Goal: Task Accomplishment & Management: Complete application form

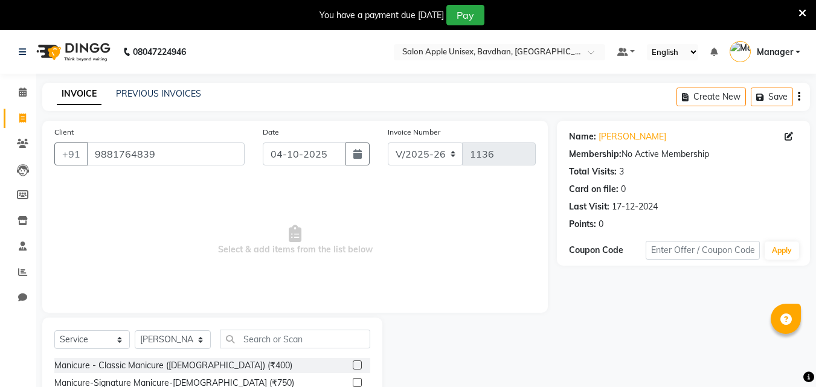
select select "474"
select select "service"
select select "14344"
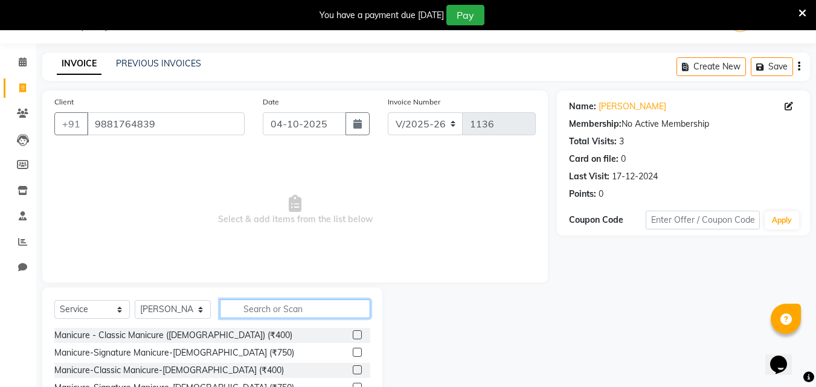
click at [245, 315] on input "text" at bounding box center [295, 308] width 150 height 19
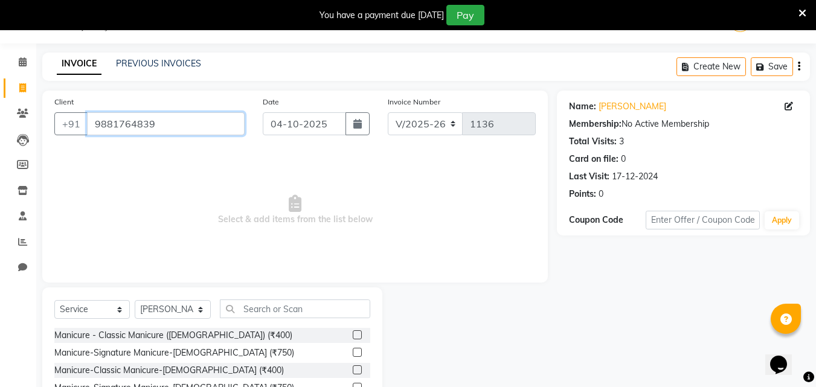
click at [162, 126] on input "9881764839" at bounding box center [166, 123] width 158 height 23
click at [129, 67] on link "PREVIOUS INVOICES" at bounding box center [158, 63] width 85 height 11
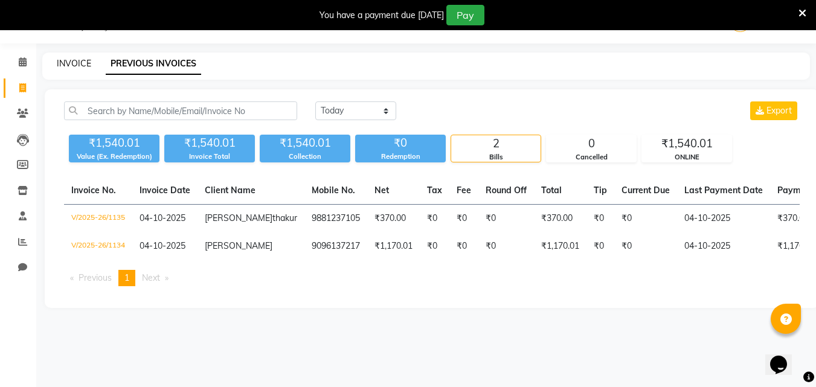
click at [87, 63] on link "INVOICE" at bounding box center [74, 63] width 34 height 11
select select "service"
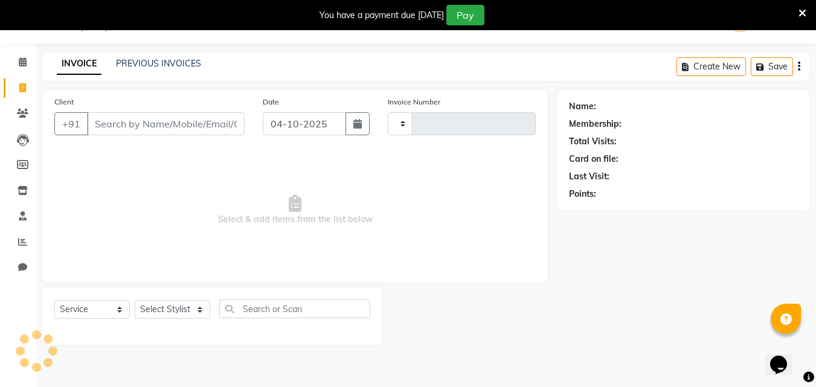
type input "1136"
select select "474"
select select "14344"
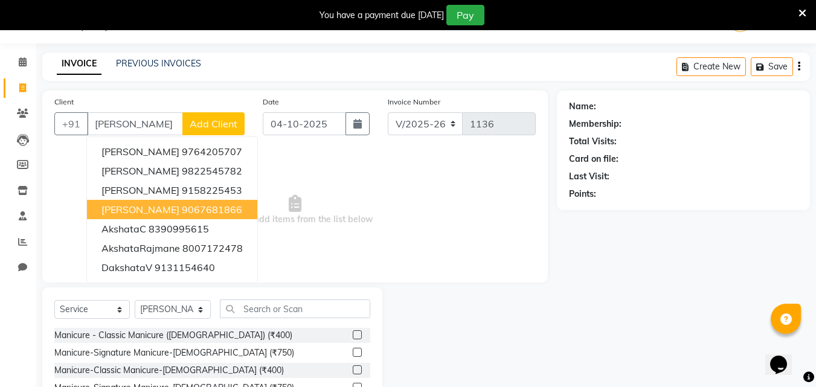
click at [114, 200] on button "[PERSON_NAME] 9067681866" at bounding box center [172, 209] width 170 height 19
type input "9067681866"
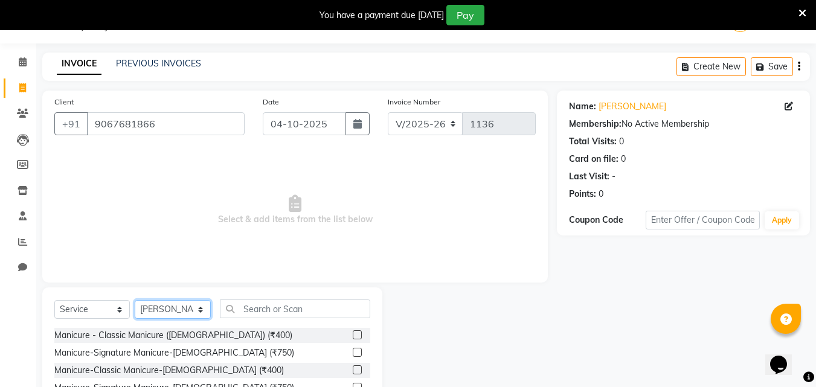
click at [176, 309] on select "Select Stylist Akash Mane [PERSON_NAME] Darshan [PERSON_NAME] More Manager [PER…" at bounding box center [173, 309] width 76 height 19
select select "10283"
click at [135, 300] on select "Select Stylist Akash Mane [PERSON_NAME] Darshan [PERSON_NAME] More Manager [PER…" at bounding box center [173, 309] width 76 height 19
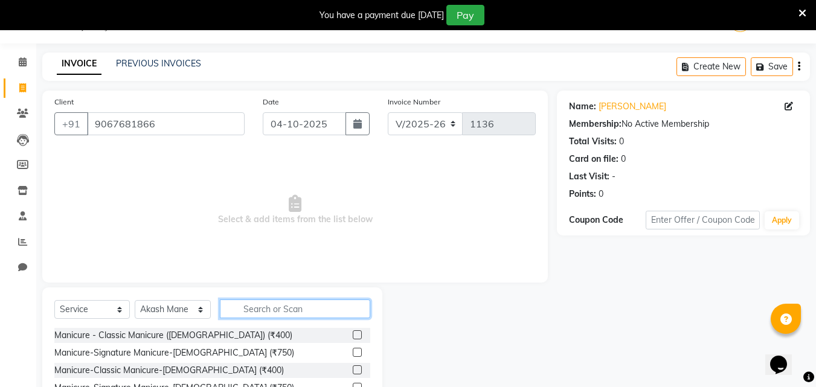
click at [282, 307] on input "text" at bounding box center [295, 308] width 150 height 19
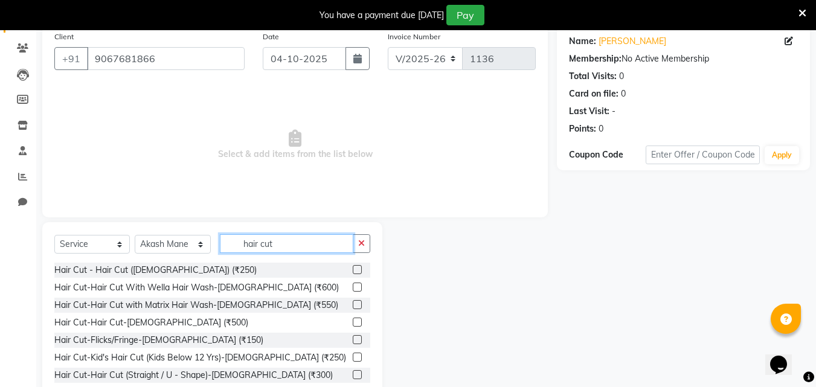
scroll to position [127, 0]
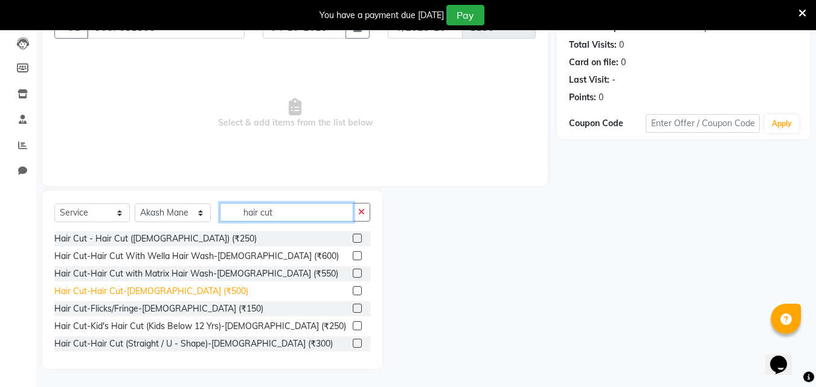
type input "hair cut"
click at [75, 290] on div "Hair Cut-Hair Cut-[DEMOGRAPHIC_DATA] (₹500)" at bounding box center [151, 291] width 194 height 13
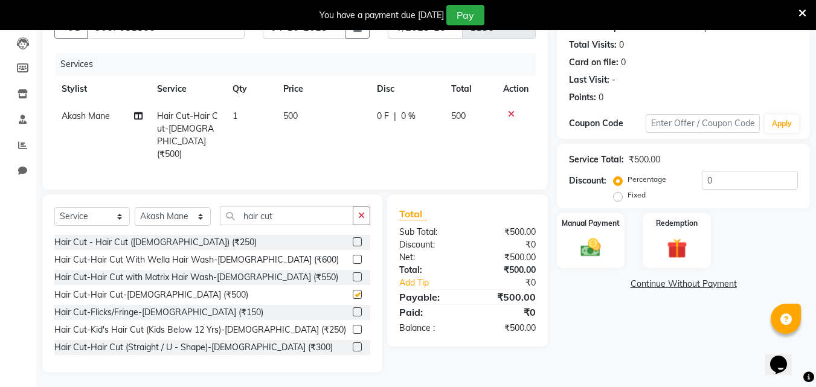
checkbox input "false"
drag, startPoint x: 595, startPoint y: 233, endPoint x: 712, endPoint y: 264, distance: 121.3
click at [595, 232] on div "Manual Payment" at bounding box center [591, 240] width 68 height 55
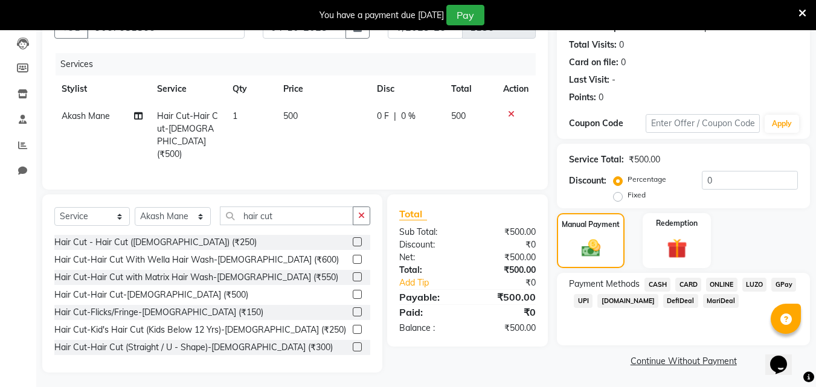
click at [727, 283] on span "ONLINE" at bounding box center [721, 285] width 31 height 14
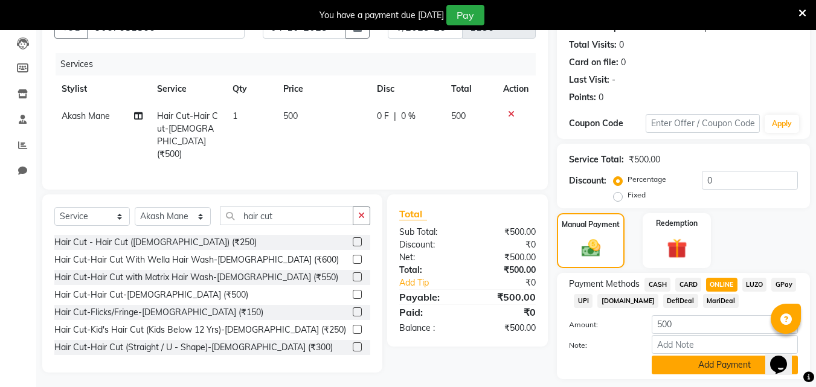
click at [702, 360] on button "Add Payment" at bounding box center [724, 365] width 146 height 19
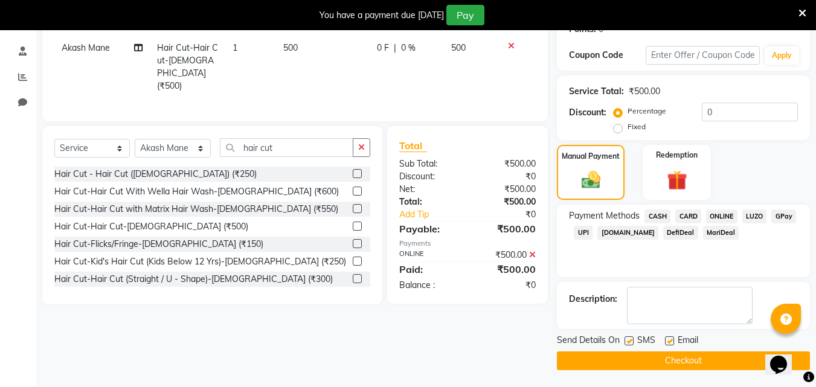
scroll to position [196, 0]
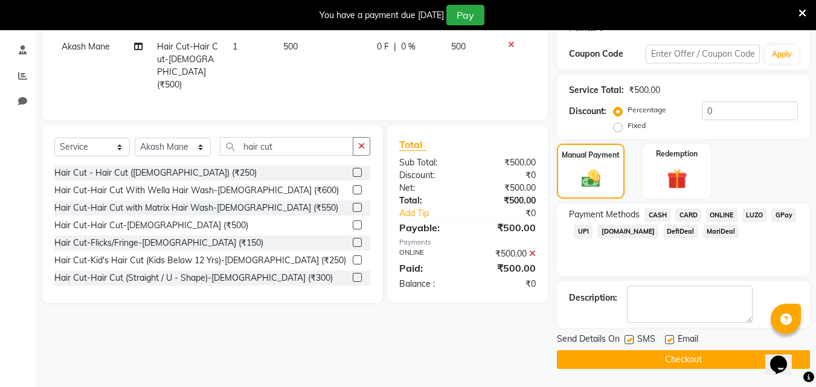
click at [627, 339] on label at bounding box center [628, 339] width 9 height 9
click at [627, 339] on input "checkbox" at bounding box center [628, 340] width 8 height 8
checkbox input "false"
click at [630, 357] on button "Checkout" at bounding box center [683, 359] width 253 height 19
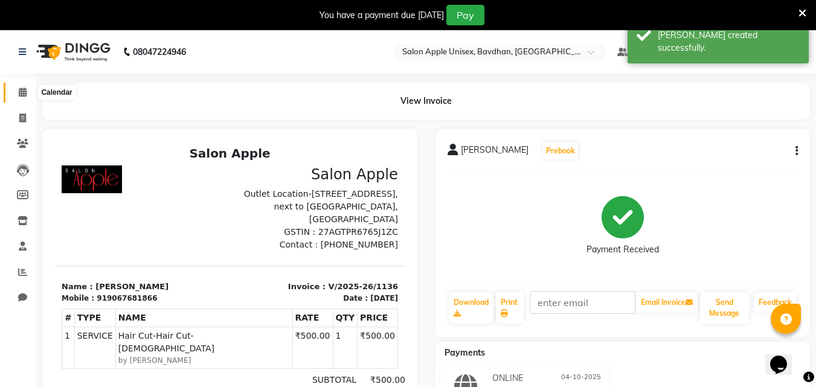
click at [22, 92] on icon at bounding box center [23, 92] width 8 height 9
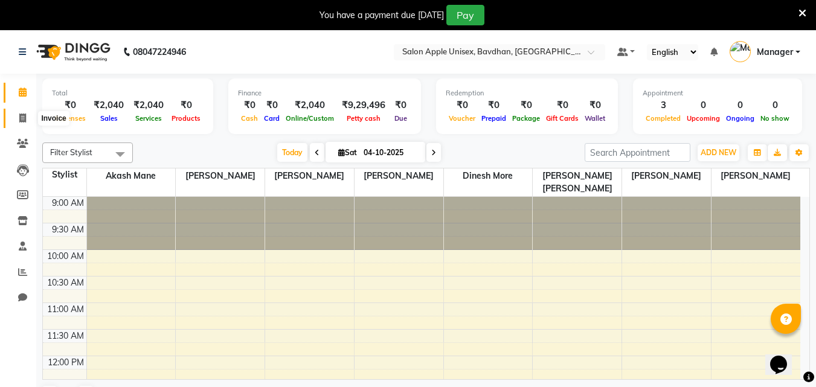
click at [15, 122] on span at bounding box center [22, 119] width 21 height 14
select select "service"
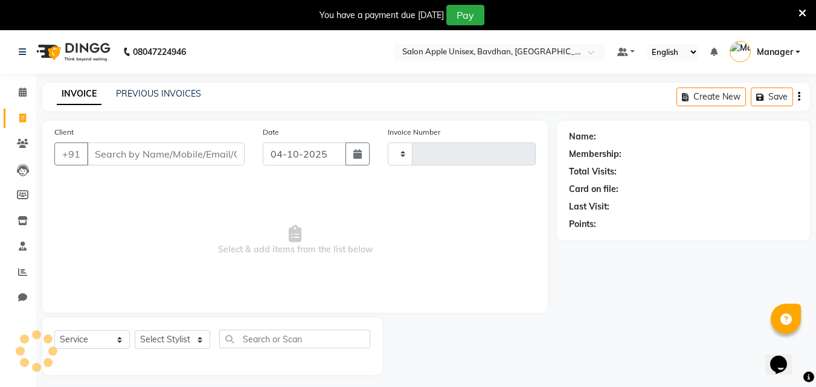
type input "1137"
select select "474"
select select "14344"
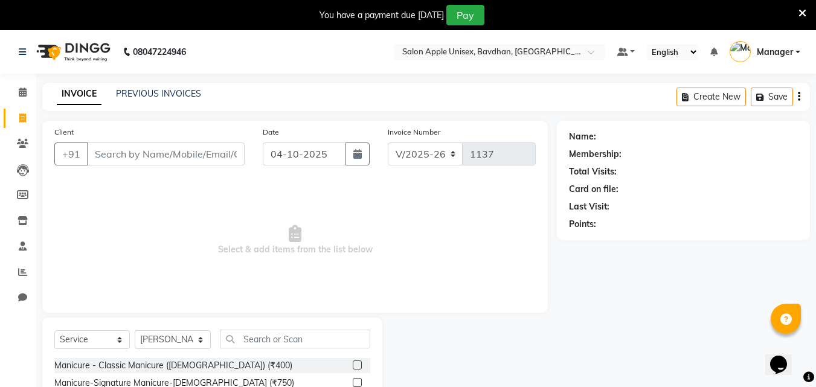
click at [108, 149] on input "Client" at bounding box center [166, 153] width 158 height 23
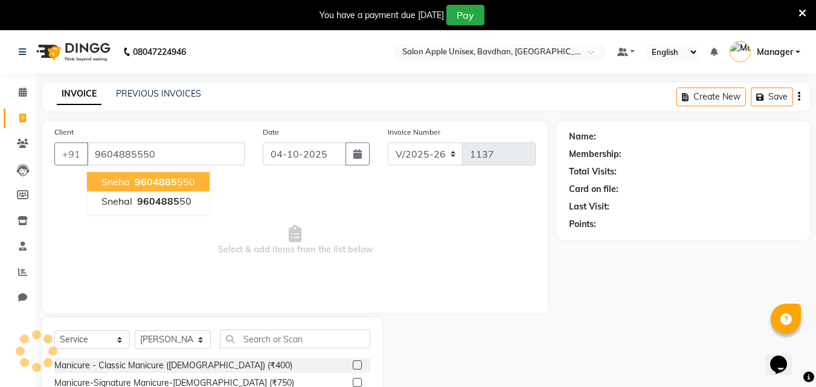
type input "9604885550"
select select "1: Object"
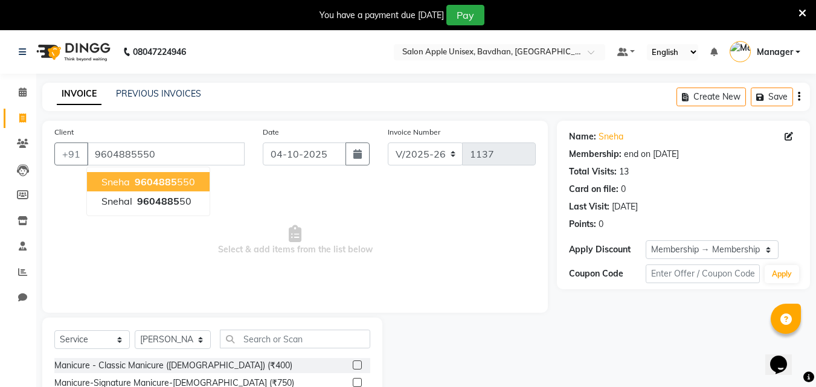
click at [297, 93] on div "INVOICE PREVIOUS INVOICES Create New Save" at bounding box center [425, 97] width 767 height 28
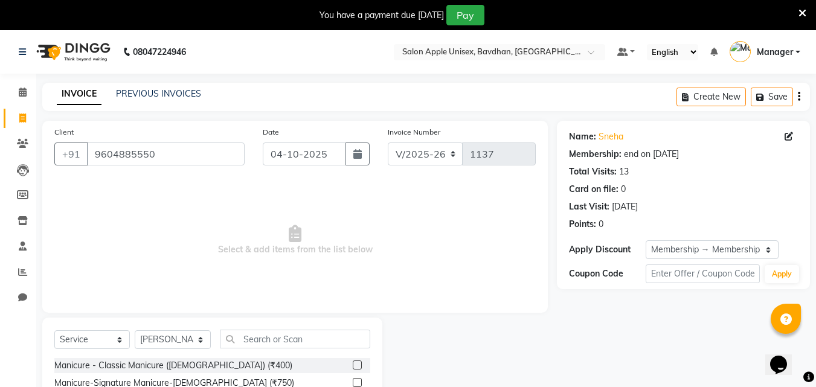
click at [284, 354] on div "Select Service Product Membership Package Voucher Prepaid Gift Card Select Styl…" at bounding box center [212, 344] width 316 height 28
click at [284, 337] on input "text" at bounding box center [295, 339] width 150 height 19
type input "eye"
click at [178, 356] on div "Select Service Product Membership Package Voucher Prepaid Gift Card Select Styl…" at bounding box center [212, 344] width 316 height 28
click at [182, 360] on div "Threading - Eyebrows - [DEMOGRAPHIC_DATA] (₹70)" at bounding box center [159, 365] width 210 height 13
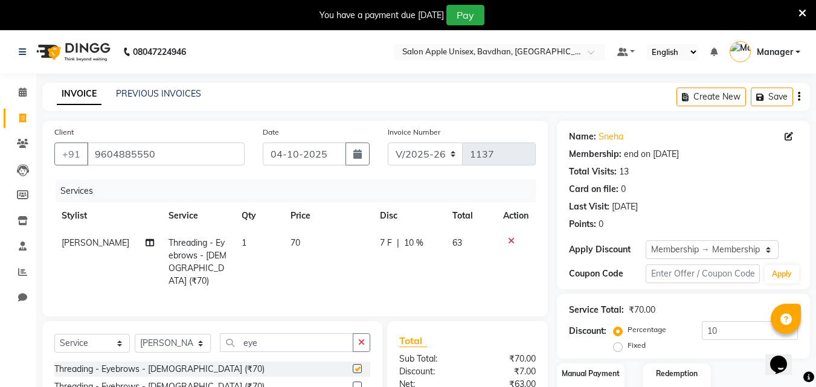
checkbox input "false"
click at [285, 333] on input "eye" at bounding box center [286, 342] width 133 height 19
click at [273, 333] on input "eye" at bounding box center [286, 342] width 133 height 19
type input "e"
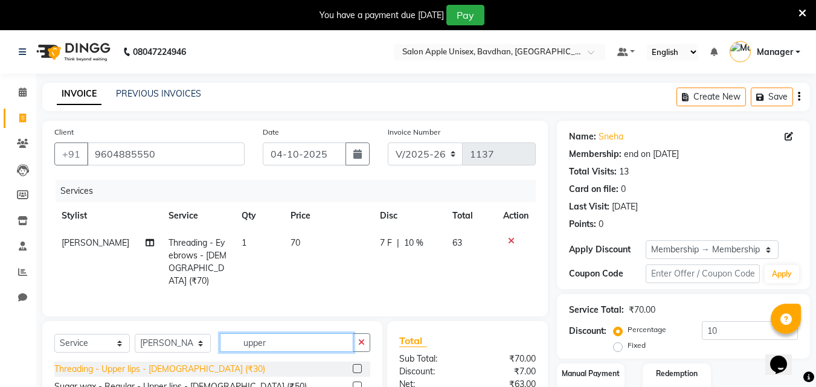
type input "upper"
click at [196, 363] on div "Threading - Upper lips - [DEMOGRAPHIC_DATA] (₹30)" at bounding box center [159, 369] width 211 height 13
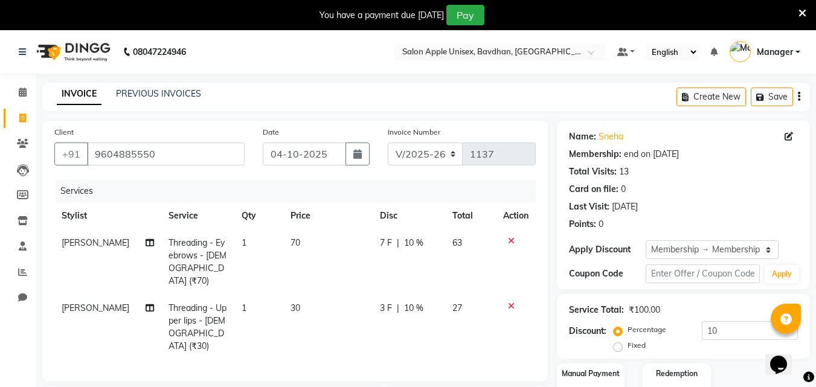
checkbox input "false"
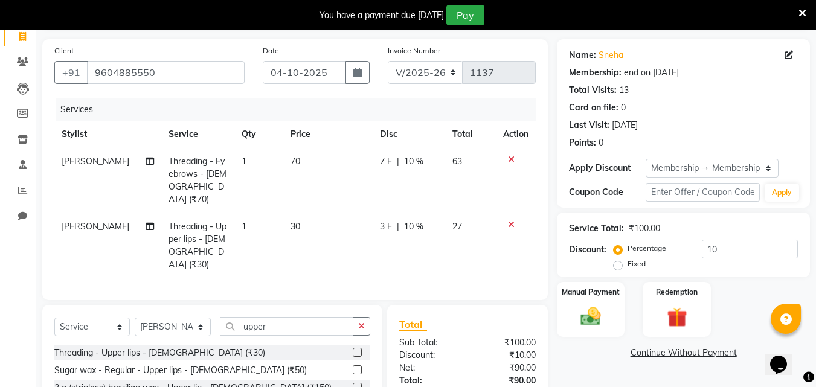
scroll to position [121, 0]
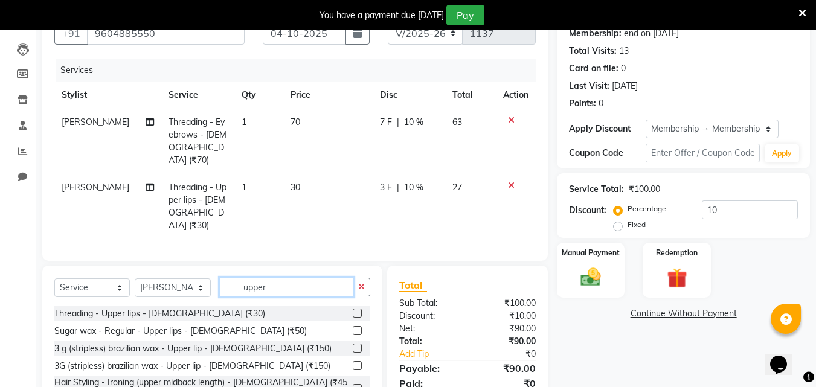
click at [284, 278] on input "upper" at bounding box center [286, 287] width 133 height 19
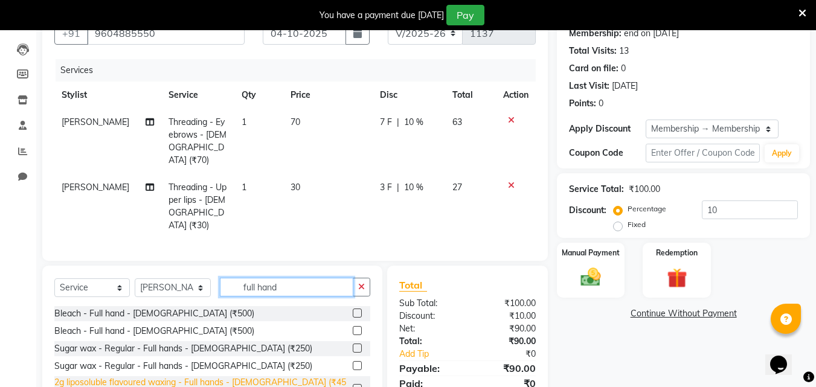
type input "full hand"
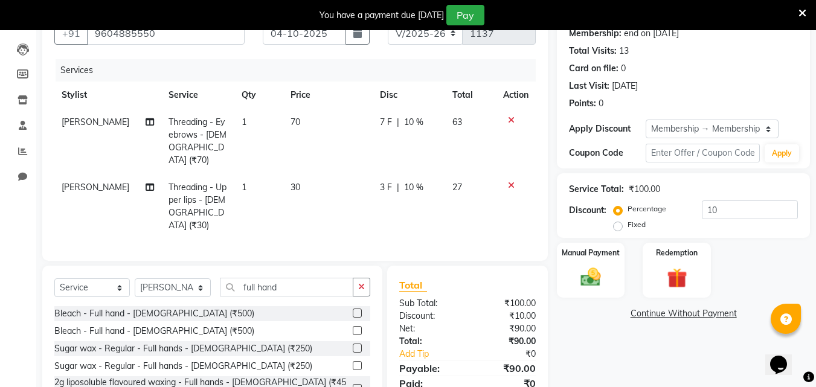
click at [264, 376] on div "2g liposoluble flavoured waxing - Full hands - [DEMOGRAPHIC_DATA] (₹450)" at bounding box center [200, 388] width 293 height 25
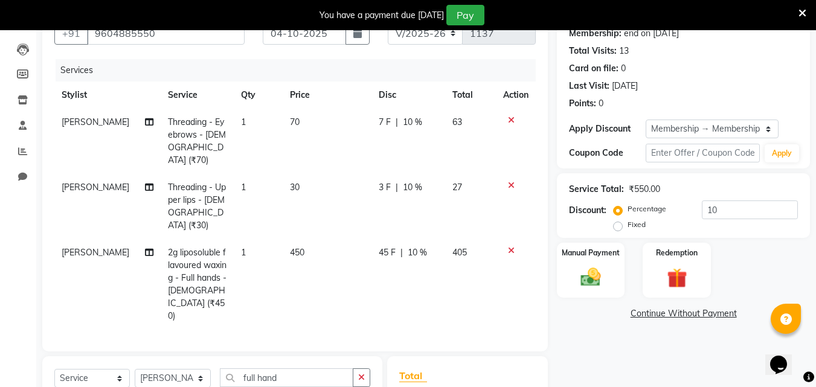
checkbox input "false"
click at [270, 368] on input "full hand" at bounding box center [286, 377] width 133 height 19
click at [272, 368] on input "full hand" at bounding box center [286, 377] width 133 height 19
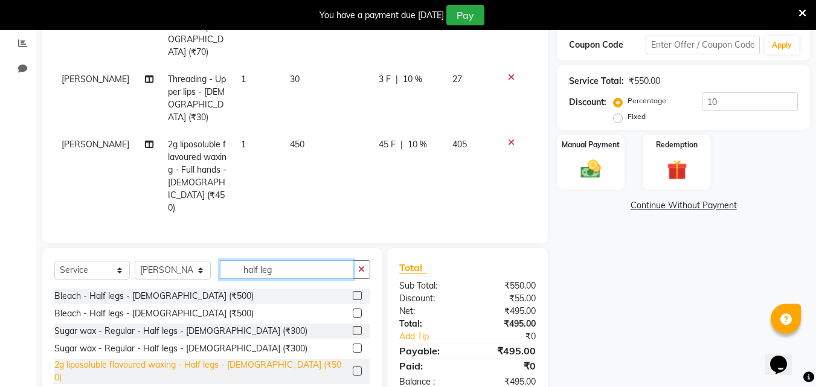
type input "half leg"
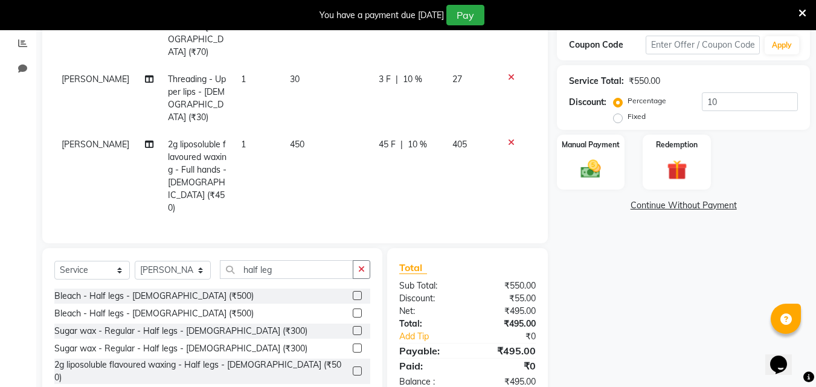
click at [141, 359] on div "2g liposoluble flavoured waxing - Half legs - [DEMOGRAPHIC_DATA] (₹500)" at bounding box center [200, 371] width 293 height 25
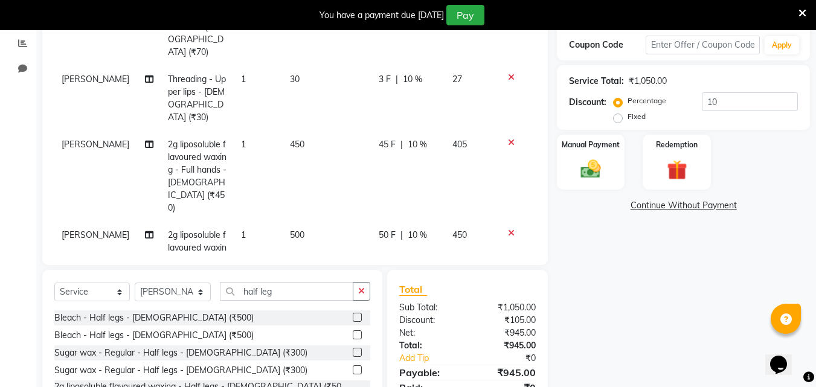
checkbox input "false"
click at [266, 290] on input "half leg" at bounding box center [286, 291] width 133 height 19
click at [257, 290] on input "half leg" at bounding box center [286, 291] width 133 height 19
click at [259, 290] on input "half leg" at bounding box center [286, 291] width 133 height 19
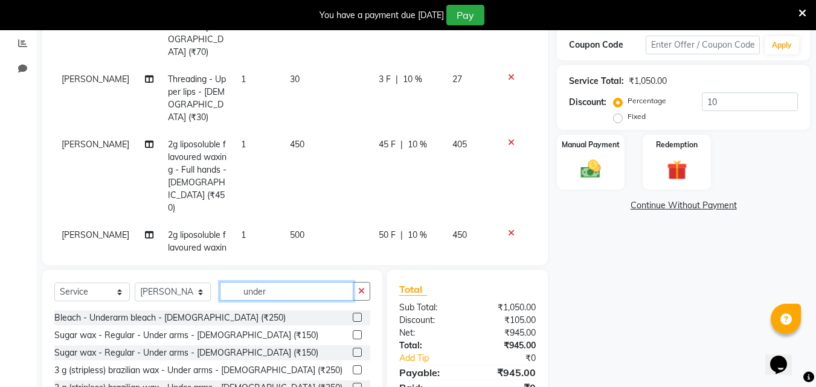
type input "under"
click at [185, 360] on div "Bleach - Underarm bleach - [DEMOGRAPHIC_DATA] (₹250) Sugar wax - Regular - Unde…" at bounding box center [212, 370] width 316 height 121
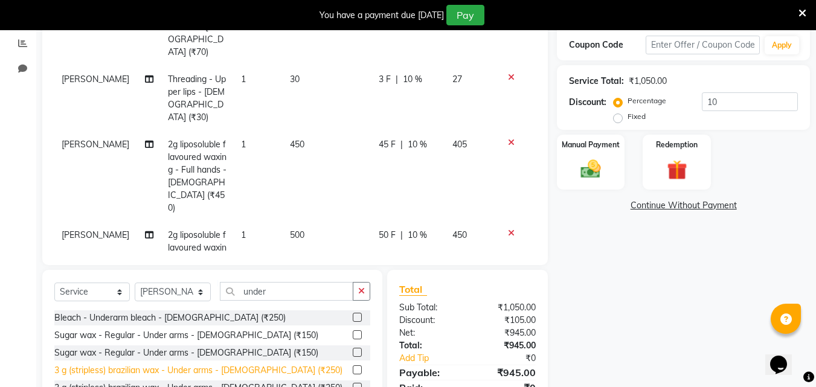
click at [185, 372] on div "3 g (stripless) brazilian wax - Under arms - [DEMOGRAPHIC_DATA] (₹250)" at bounding box center [198, 370] width 288 height 13
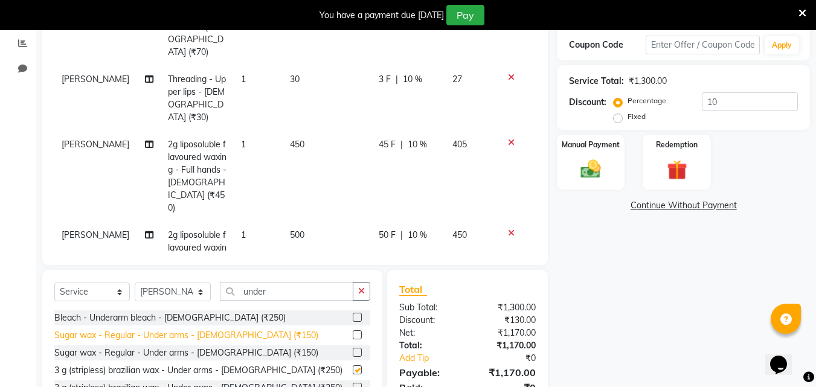
checkbox input "false"
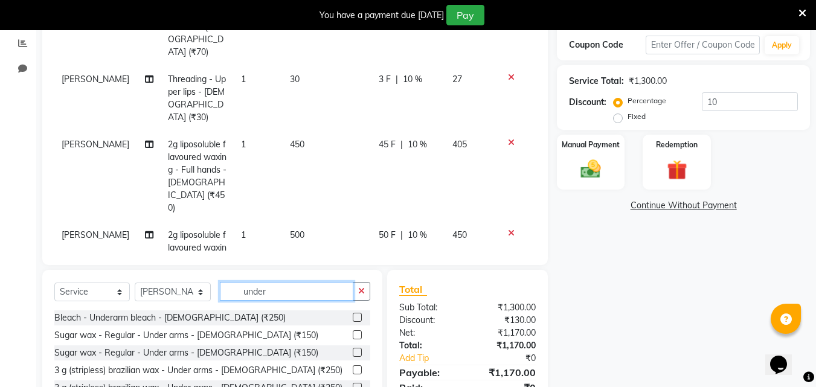
click at [252, 293] on input "under" at bounding box center [286, 291] width 133 height 19
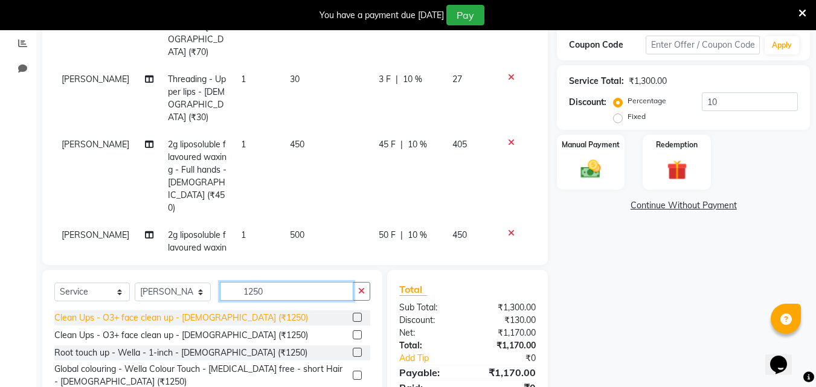
type input "1250"
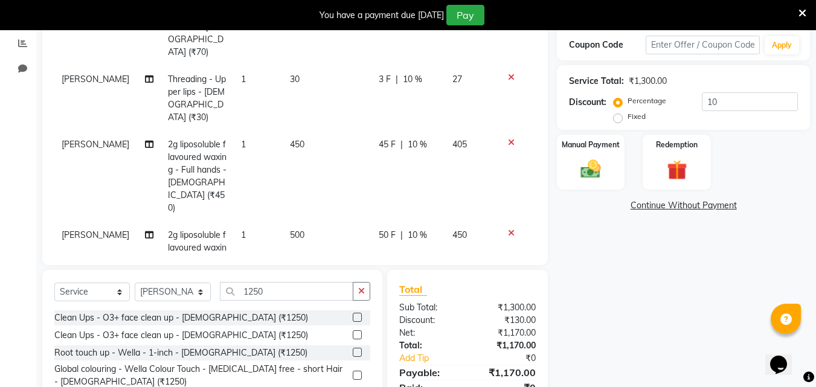
drag, startPoint x: 238, startPoint y: 321, endPoint x: 252, endPoint y: 310, distance: 18.1
click at [238, 319] on div "Clean Ups - O3+ face clean up - [DEMOGRAPHIC_DATA] (₹1250)" at bounding box center [181, 318] width 254 height 13
checkbox input "false"
click at [590, 168] on img at bounding box center [591, 169] width 34 height 24
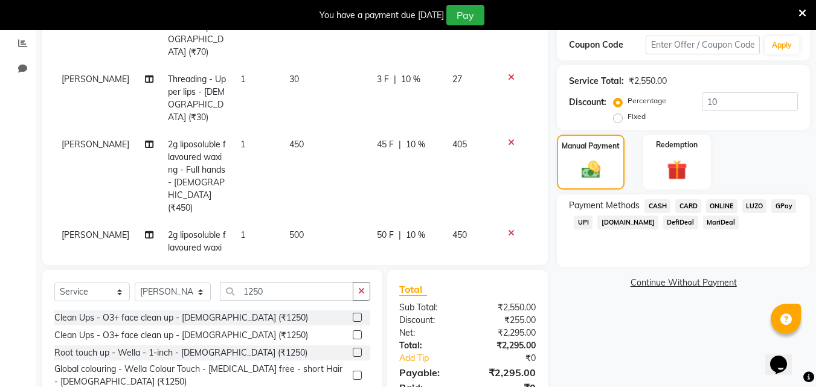
click at [720, 208] on span "ONLINE" at bounding box center [721, 206] width 31 height 14
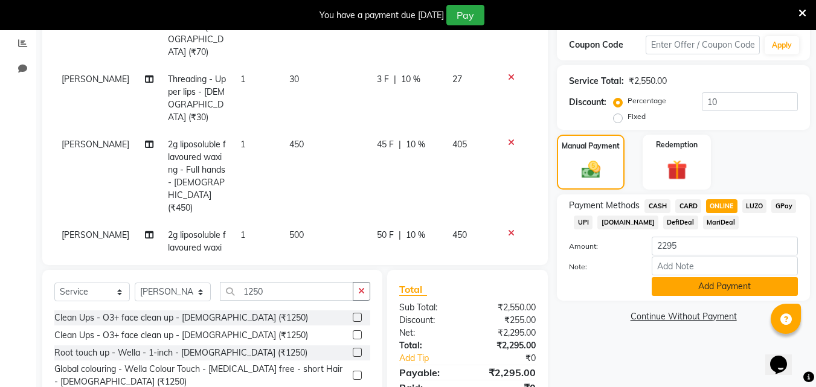
click at [686, 293] on button "Add Payment" at bounding box center [724, 286] width 146 height 19
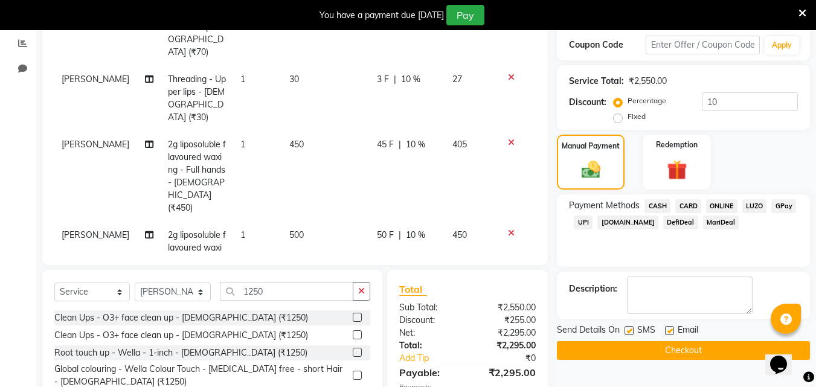
click at [651, 359] on button "Checkout" at bounding box center [683, 350] width 253 height 19
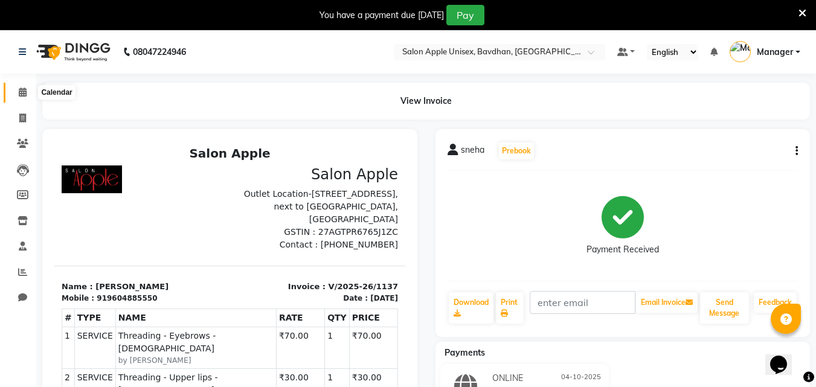
drag, startPoint x: 19, startPoint y: 92, endPoint x: 21, endPoint y: 98, distance: 6.5
click at [21, 92] on icon at bounding box center [23, 92] width 8 height 9
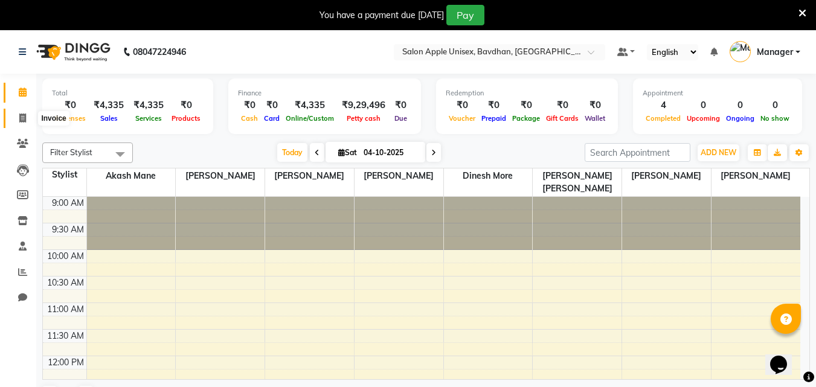
click at [27, 115] on span at bounding box center [22, 119] width 21 height 14
select select "service"
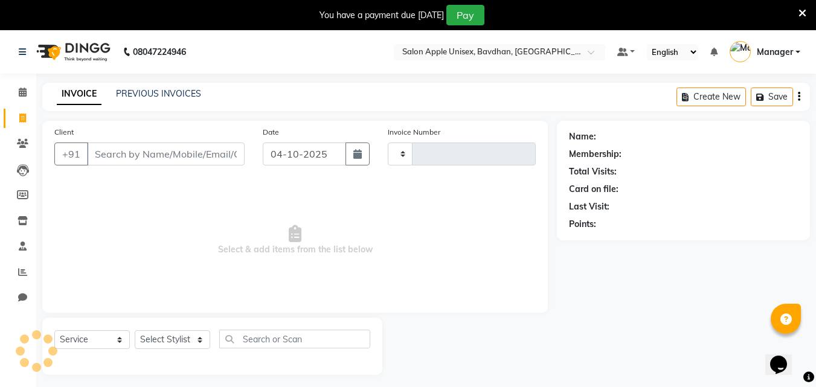
type input "1138"
select select "474"
click at [121, 148] on input "Client" at bounding box center [166, 153] width 158 height 23
select select "14344"
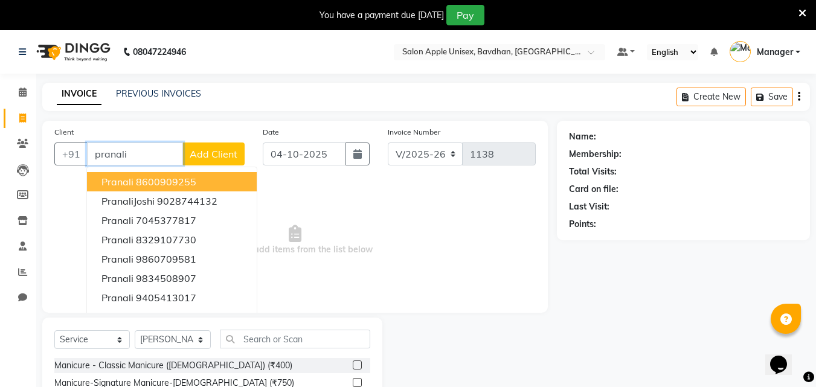
click at [222, 173] on button "[PERSON_NAME] 8600909255" at bounding box center [172, 181] width 170 height 19
type input "8600909255"
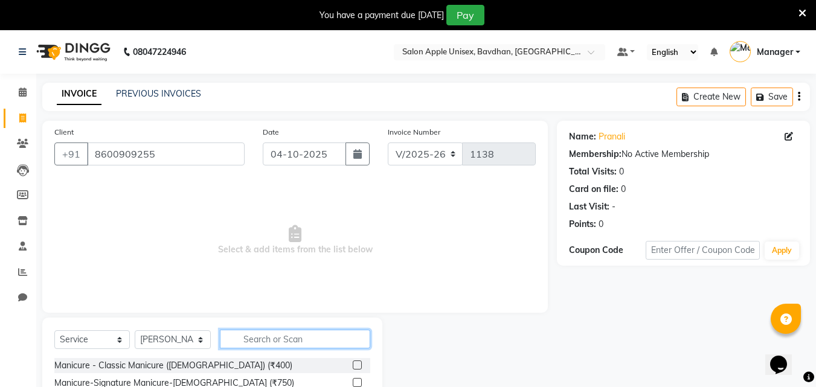
click at [282, 345] on input "text" at bounding box center [295, 339] width 150 height 19
type input "p"
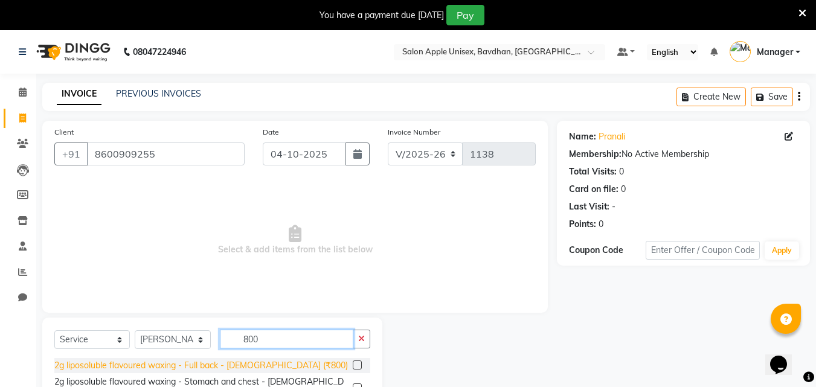
type input "800"
click at [181, 365] on div "2g liposoluble flavoured waxing - Full back - [DEMOGRAPHIC_DATA] (₹800)" at bounding box center [200, 365] width 293 height 13
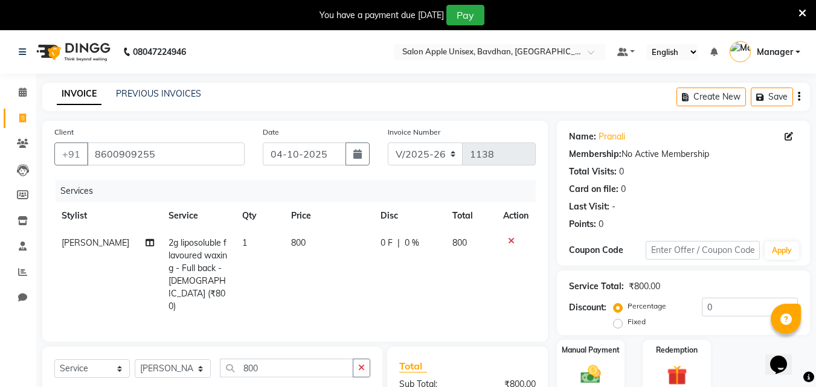
checkbox input "false"
click at [258, 359] on input "800" at bounding box center [286, 368] width 133 height 19
type input "8"
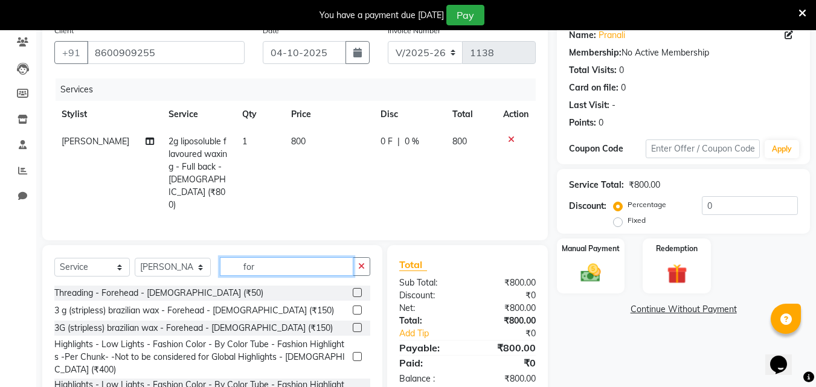
scroll to position [121, 0]
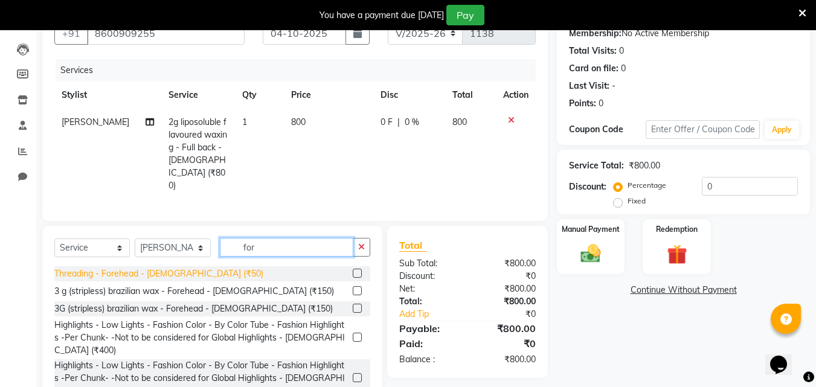
type input "for"
click at [114, 267] on div "Threading - Forehead - [DEMOGRAPHIC_DATA] (₹50)" at bounding box center [158, 273] width 209 height 13
checkbox input "false"
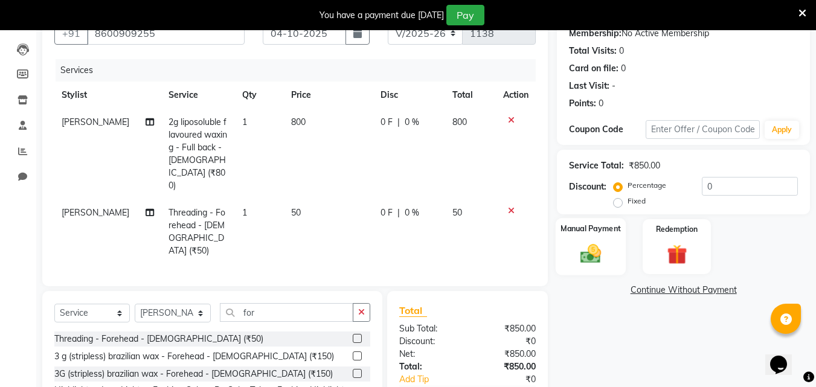
click at [586, 248] on img at bounding box center [591, 253] width 34 height 24
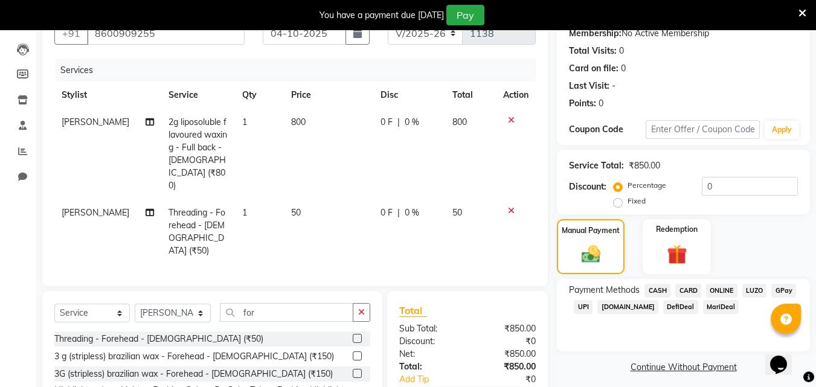
click at [729, 284] on span "ONLINE" at bounding box center [721, 291] width 31 height 14
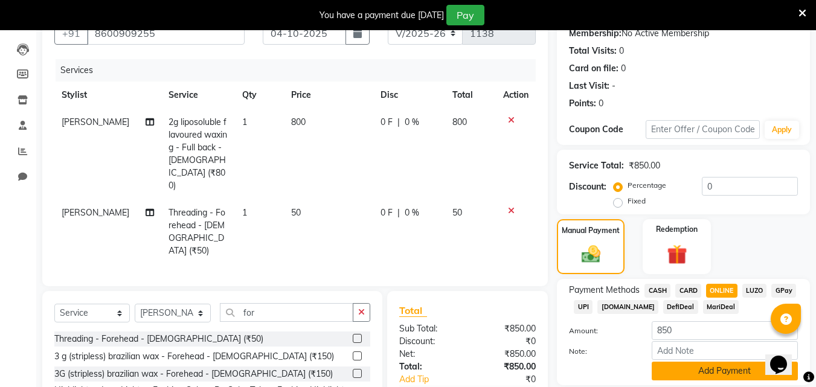
click at [704, 368] on button "Add Payment" at bounding box center [724, 371] width 146 height 19
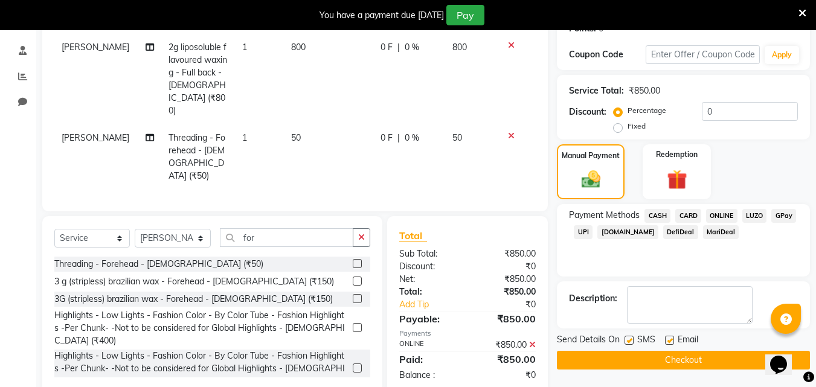
scroll to position [196, 0]
click at [631, 336] on label at bounding box center [628, 339] width 9 height 9
click at [631, 336] on input "checkbox" at bounding box center [628, 340] width 8 height 8
checkbox input "false"
click at [628, 366] on button "Checkout" at bounding box center [683, 359] width 253 height 19
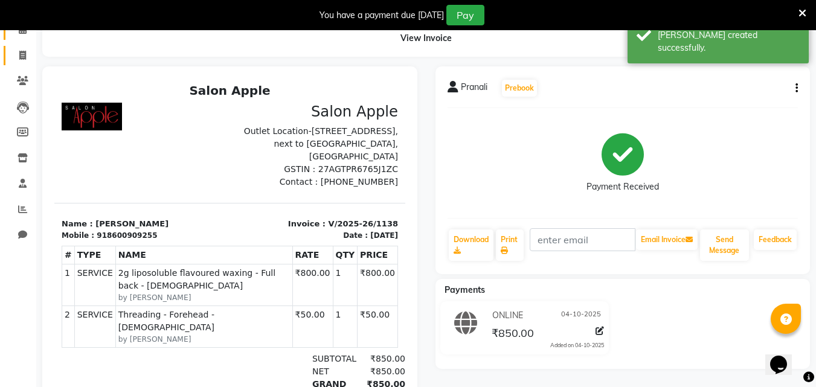
click at [18, 57] on span at bounding box center [22, 56] width 21 height 14
select select "service"
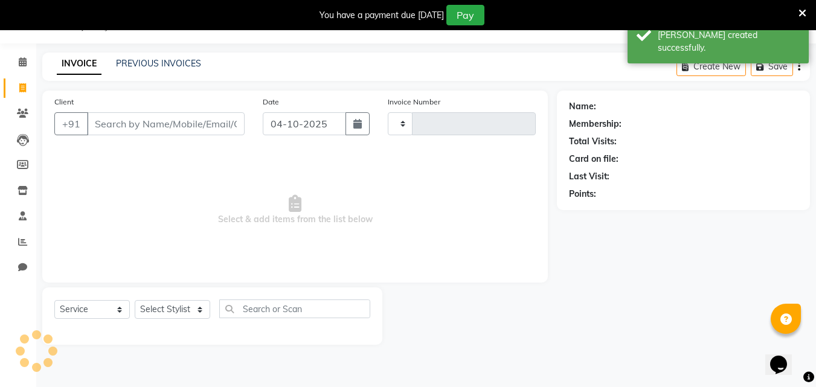
type input "1139"
select select "474"
select select "14344"
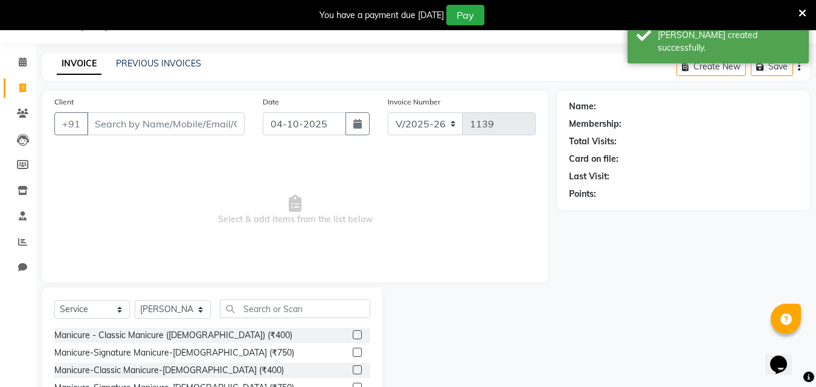
scroll to position [63, 0]
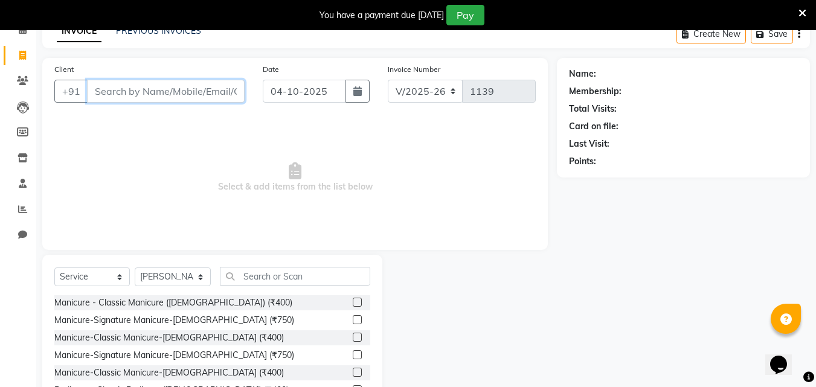
click at [112, 98] on input "Client" at bounding box center [166, 91] width 158 height 23
type input "a"
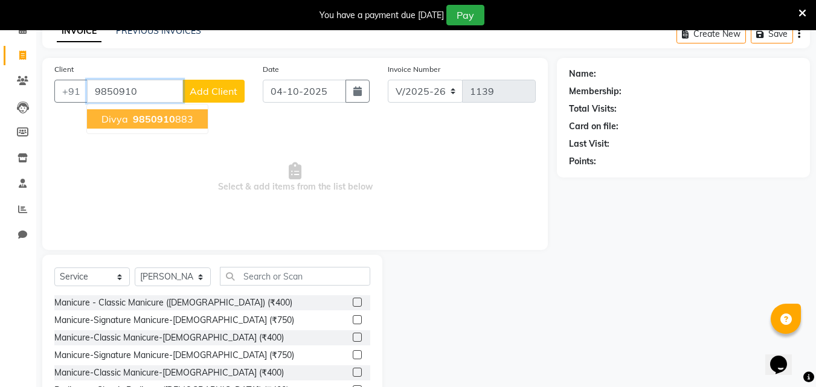
click at [113, 112] on button "divya 9850910 883" at bounding box center [147, 118] width 121 height 19
type input "9850910883"
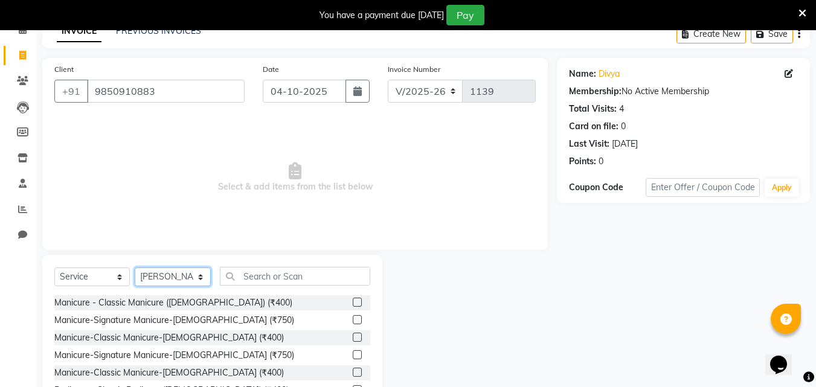
click at [176, 272] on select "Select Stylist Akash Mane [PERSON_NAME] Darshan [PERSON_NAME] More Manager [PER…" at bounding box center [173, 276] width 76 height 19
select select "93717"
click at [135, 267] on select "Select Stylist Akash Mane [PERSON_NAME] Darshan [PERSON_NAME] More Manager [PER…" at bounding box center [173, 276] width 76 height 19
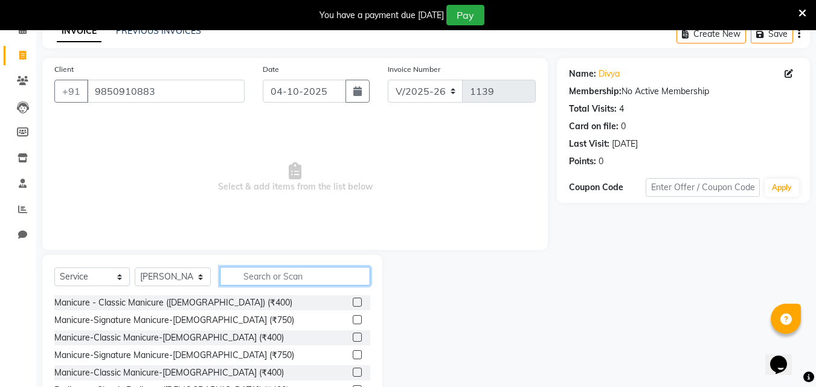
click at [273, 274] on input "text" at bounding box center [295, 276] width 150 height 19
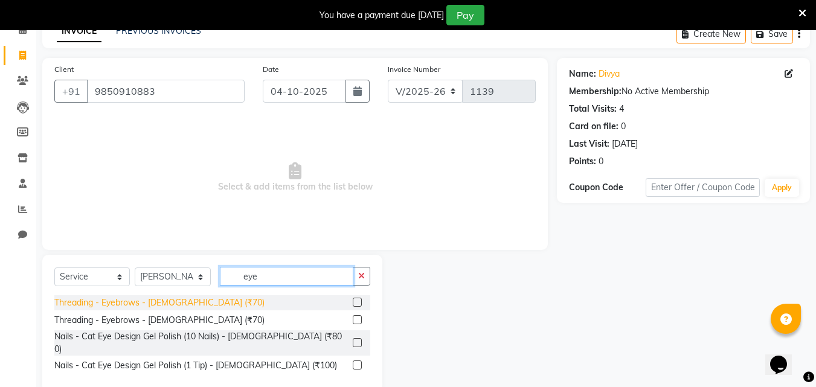
type input "eye"
click at [183, 296] on div "Threading - Eyebrows - [DEMOGRAPHIC_DATA] (₹70)" at bounding box center [159, 302] width 210 height 13
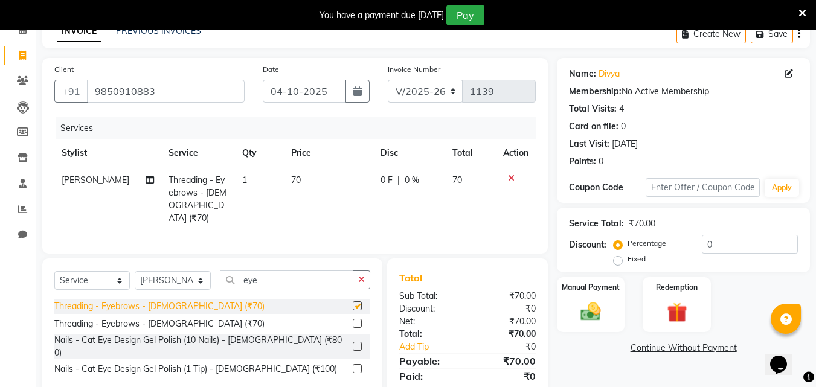
checkbox input "false"
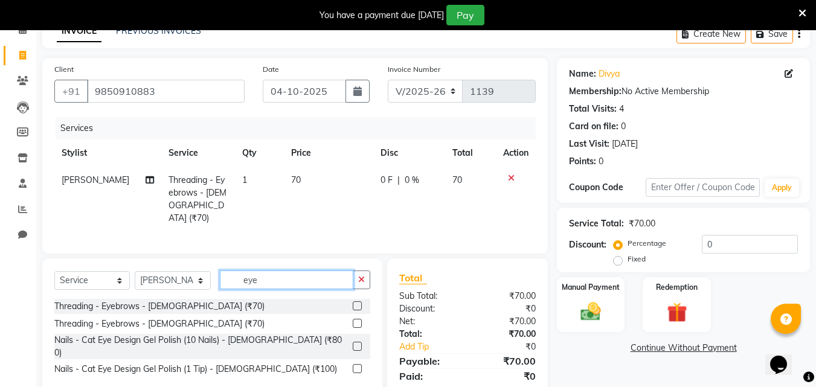
click at [261, 270] on input "eye" at bounding box center [286, 279] width 133 height 19
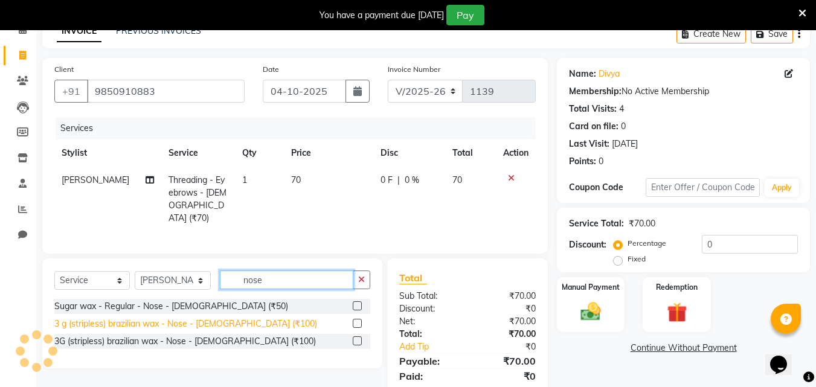
type input "nose"
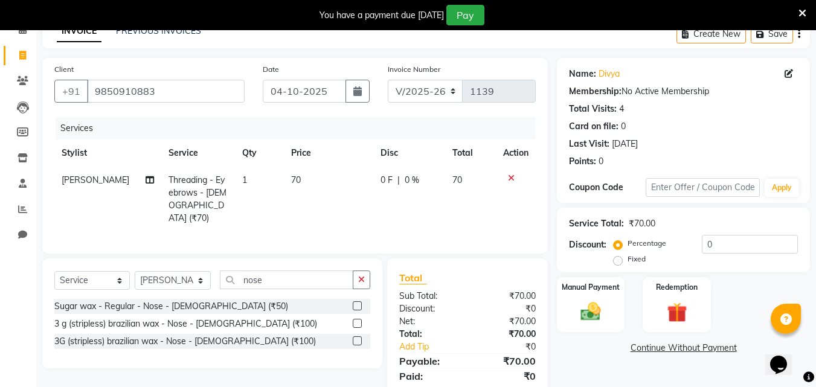
drag, startPoint x: 241, startPoint y: 319, endPoint x: 252, endPoint y: 309, distance: 15.0
click at [241, 318] on div "3 g (stripless) brazilian wax - Nose - [DEMOGRAPHIC_DATA] (₹100)" at bounding box center [185, 324] width 263 height 13
checkbox input "false"
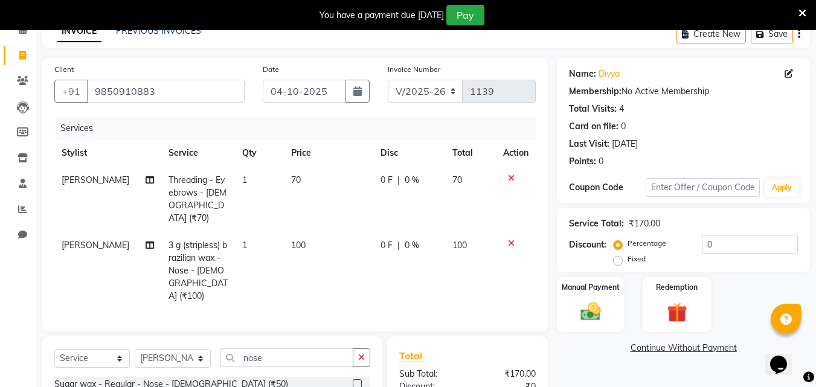
click at [272, 336] on div "Select Service Product Membership Package Voucher Prepaid Gift Card Select Styl…" at bounding box center [212, 391] width 340 height 110
click at [272, 348] on input "nose" at bounding box center [286, 357] width 133 height 19
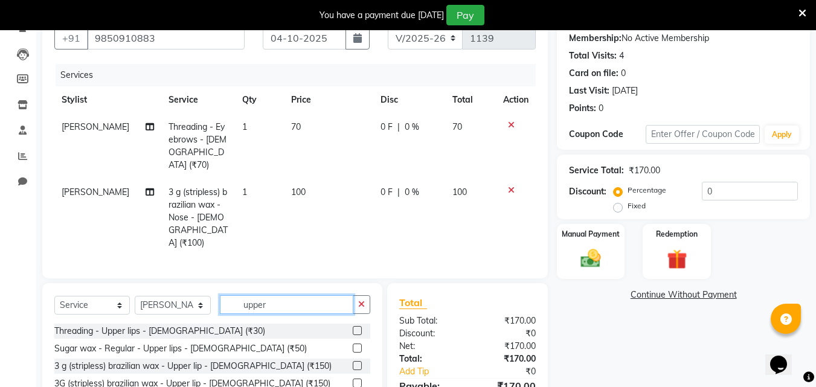
scroll to position [123, 0]
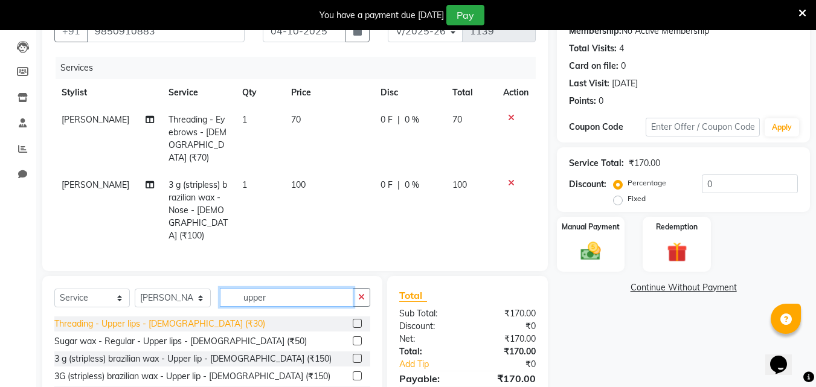
type input "upper"
click at [120, 318] on div "Threading - Upper lips - [DEMOGRAPHIC_DATA] (₹30)" at bounding box center [159, 324] width 211 height 13
checkbox input "false"
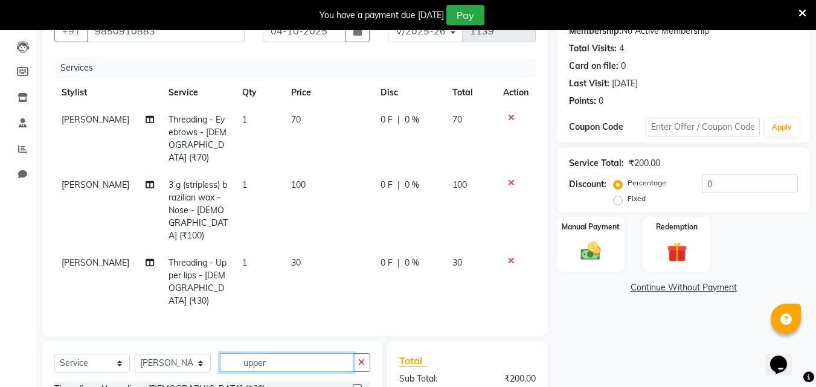
click at [245, 353] on input "upper" at bounding box center [286, 362] width 133 height 19
click at [247, 353] on input "upper" at bounding box center [286, 362] width 133 height 19
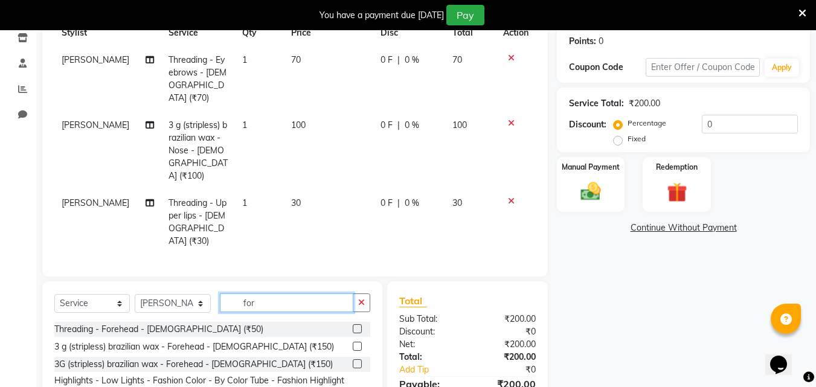
scroll to position [184, 0]
type input "for"
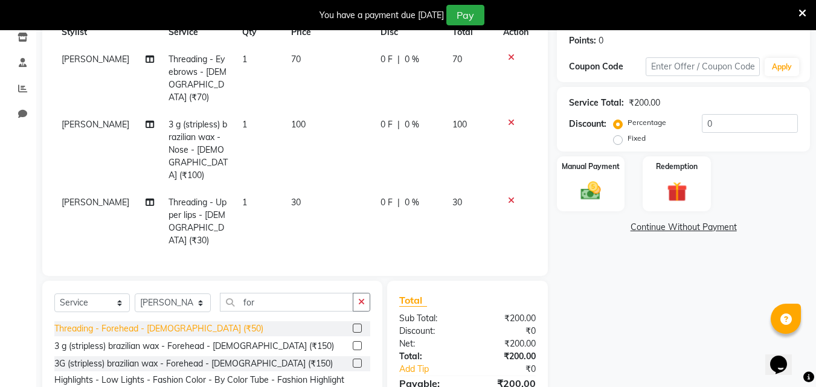
click at [62, 322] on div "Threading - Forehead - [DEMOGRAPHIC_DATA] (₹50)" at bounding box center [158, 328] width 209 height 13
checkbox input "false"
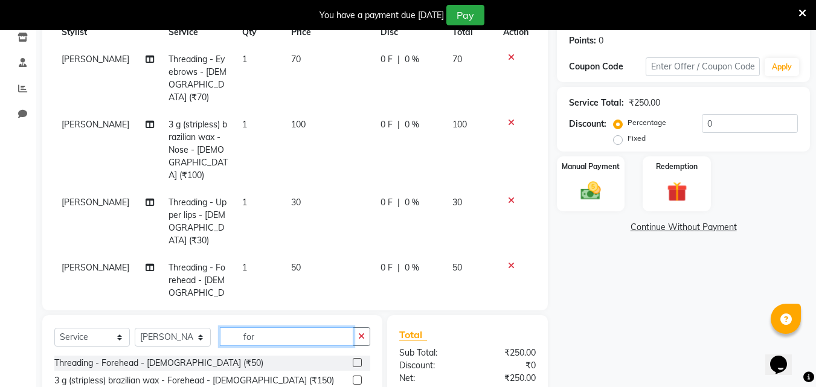
click at [252, 333] on input "for" at bounding box center [286, 336] width 133 height 19
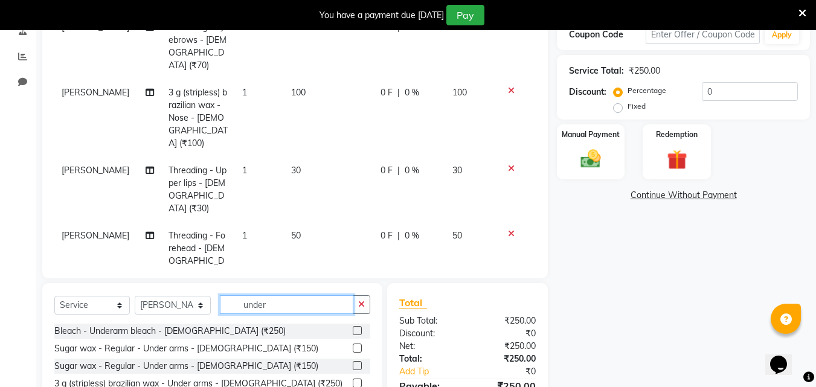
scroll to position [244, 0]
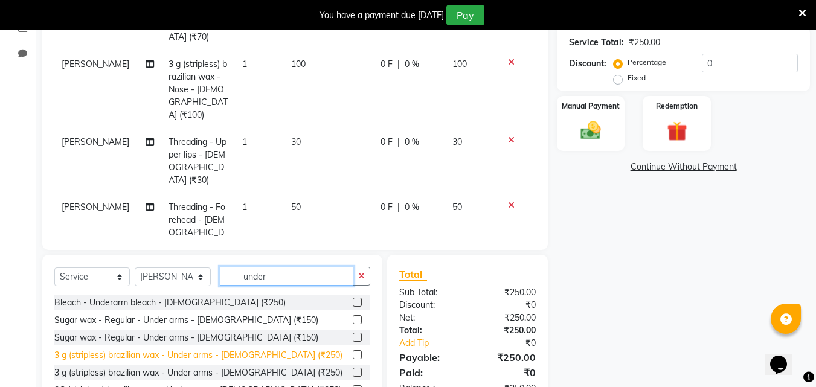
type input "under"
click at [176, 349] on div "3 g (stripless) brazilian wax - Under arms - [DEMOGRAPHIC_DATA] (₹250)" at bounding box center [198, 355] width 288 height 13
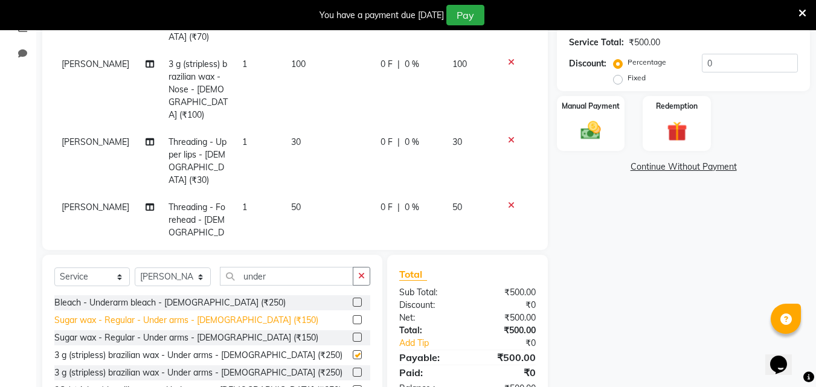
checkbox input "false"
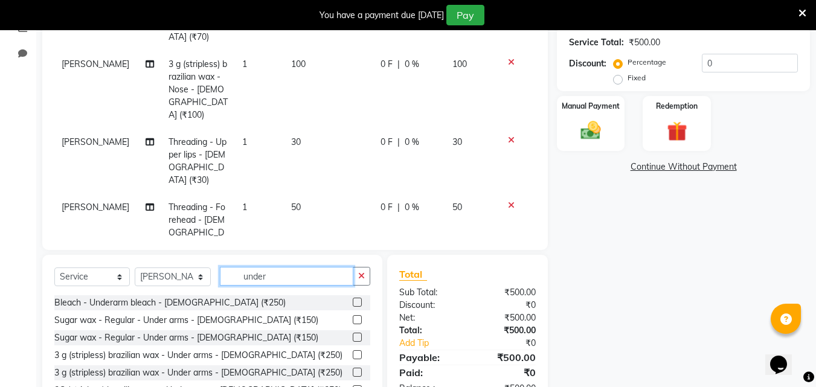
click at [266, 273] on input "under" at bounding box center [286, 276] width 133 height 19
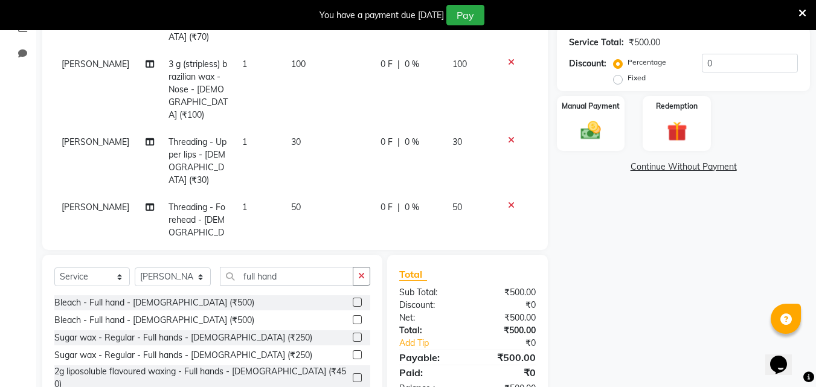
click at [267, 365] on div "Bleach - Full hand - [DEMOGRAPHIC_DATA] (₹500) Bleach - Full hand - [DEMOGRAPHI…" at bounding box center [212, 355] width 316 height 121
click at [281, 275] on input "full hand" at bounding box center [286, 276] width 133 height 19
click at [280, 274] on input "full hand" at bounding box center [286, 276] width 133 height 19
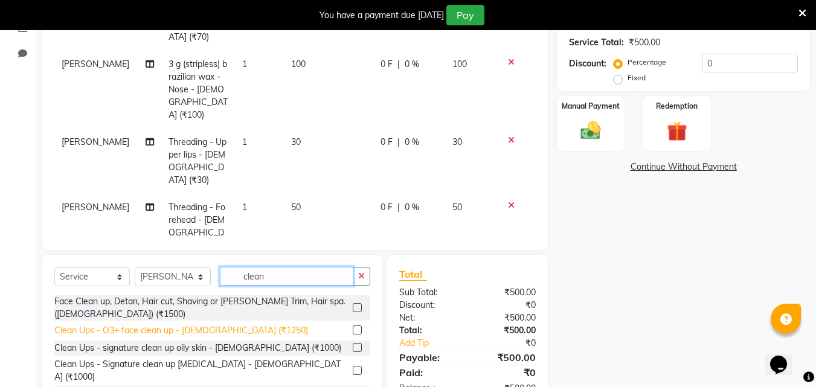
type input "clean"
click at [173, 325] on div "Clean Ups - O3+ face clean up - [DEMOGRAPHIC_DATA] (₹1250)" at bounding box center [181, 330] width 254 height 13
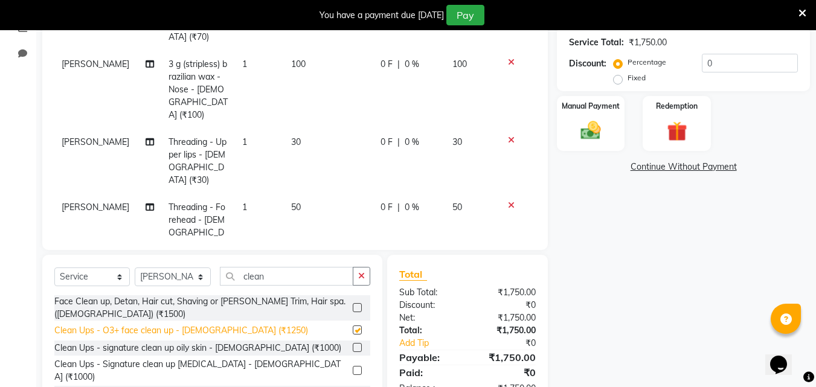
checkbox input "false"
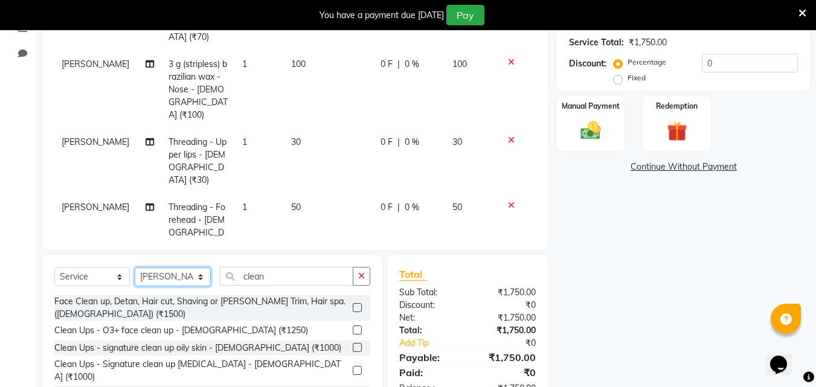
click at [185, 272] on select "Select Stylist Akash Mane [PERSON_NAME] Darshan [PERSON_NAME] More Manager [PER…" at bounding box center [173, 276] width 76 height 19
select select "10283"
click at [135, 267] on select "Select Stylist Akash Mane [PERSON_NAME] Darshan [PERSON_NAME] More Manager [PER…" at bounding box center [173, 276] width 76 height 19
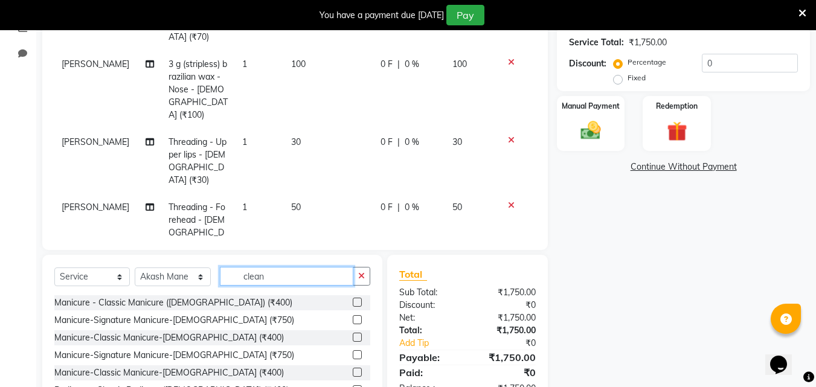
click at [277, 268] on input "clean" at bounding box center [286, 276] width 133 height 19
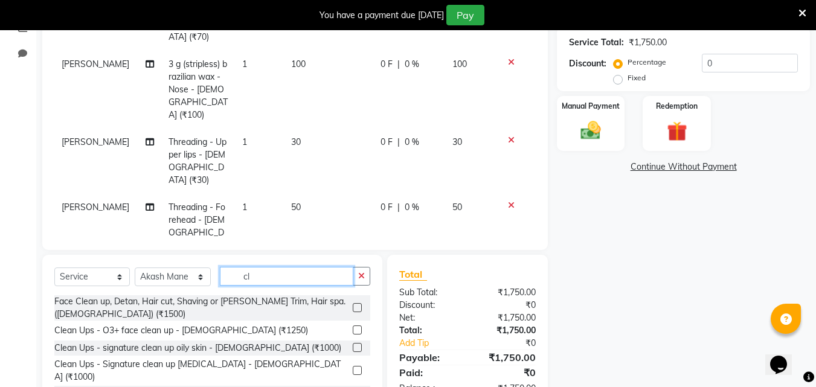
type input "c"
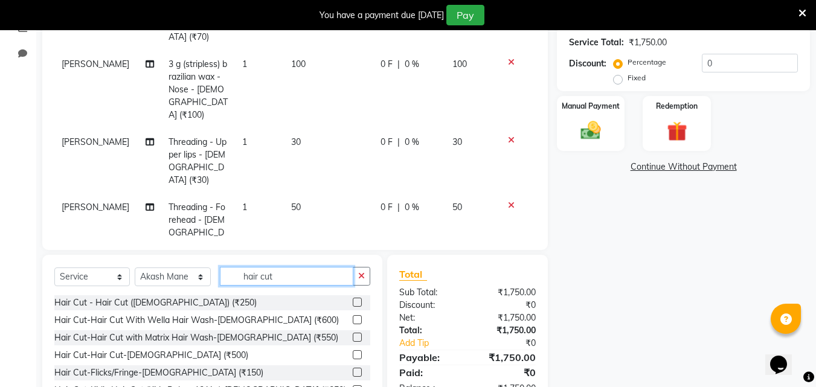
scroll to position [304, 0]
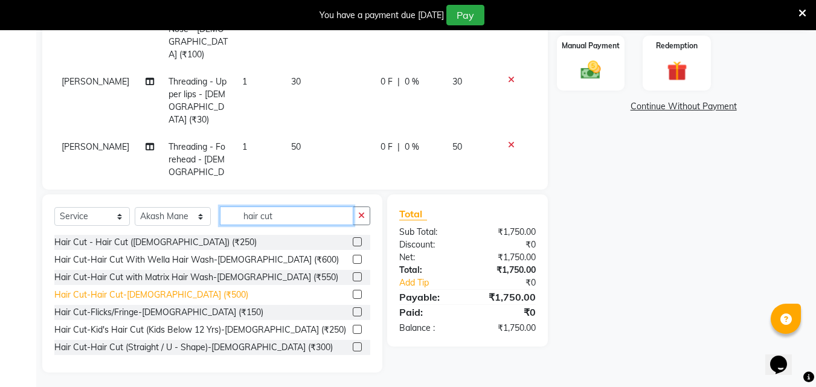
type input "hair cut"
click at [69, 292] on div "Hair Cut-Hair Cut-[DEMOGRAPHIC_DATA] (₹500)" at bounding box center [151, 295] width 194 height 13
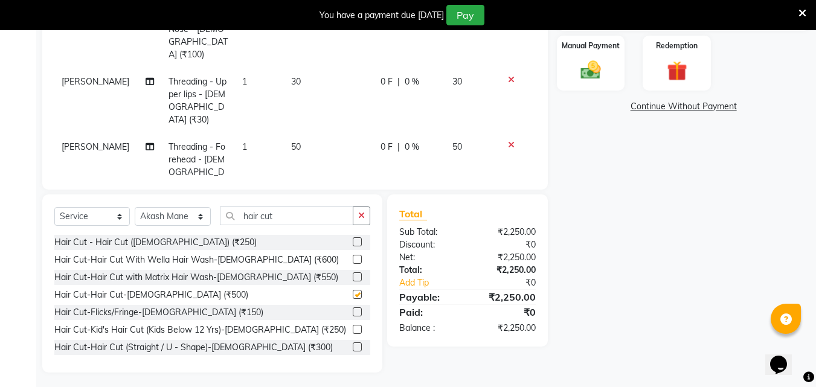
checkbox input "false"
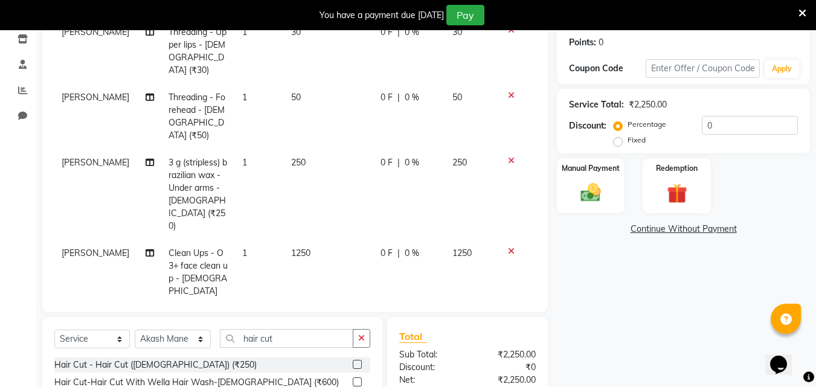
scroll to position [184, 0]
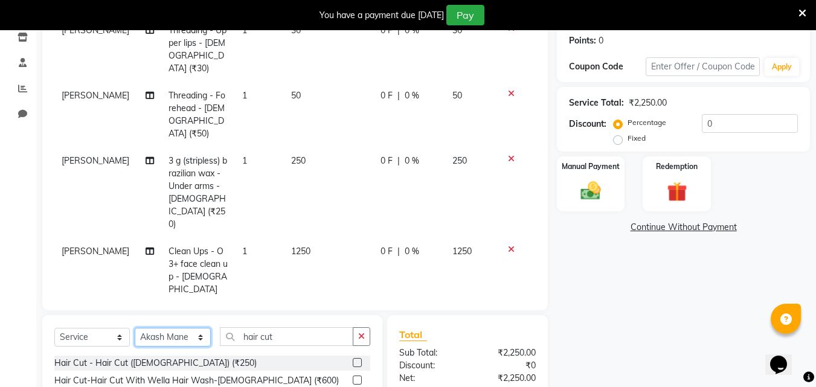
click at [191, 336] on select "Select Stylist Akash Mane [PERSON_NAME] Darshan [PERSON_NAME] More Manager [PER…" at bounding box center [173, 337] width 76 height 19
select select "93717"
click at [135, 328] on select "Select Stylist Akash Mane [PERSON_NAME] Darshan [PERSON_NAME] More Manager [PER…" at bounding box center [173, 337] width 76 height 19
click at [299, 347] on div "Select Service Product Membership Package Voucher Prepaid Gift Card Select Styl…" at bounding box center [212, 341] width 316 height 28
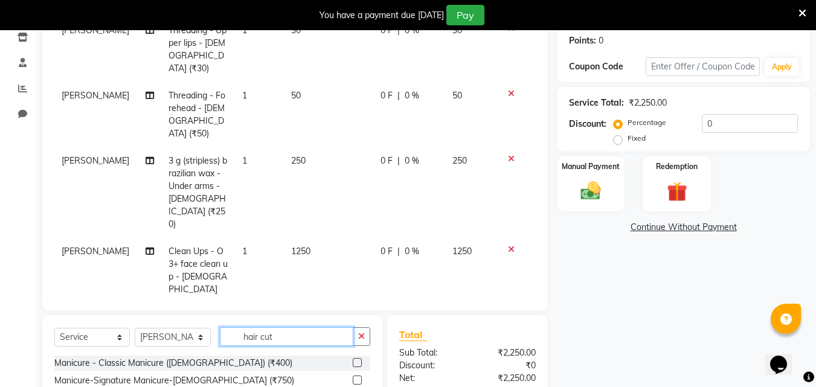
click at [299, 341] on input "hair cut" at bounding box center [286, 336] width 133 height 19
click at [299, 340] on input "hair cut" at bounding box center [286, 336] width 133 height 19
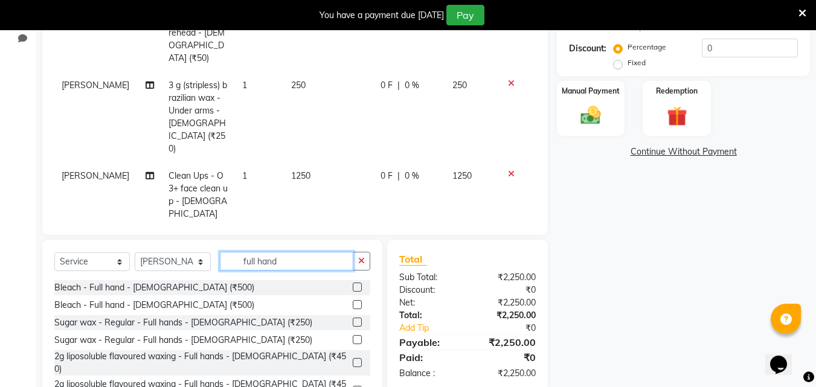
scroll to position [292, 0]
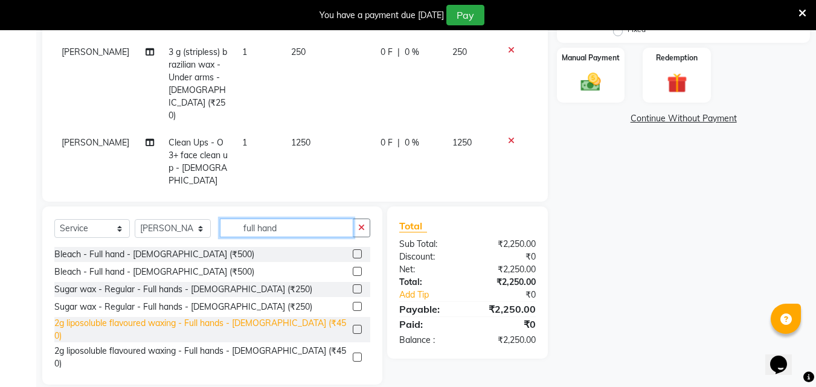
type input "full hand"
click at [280, 324] on div "2g liposoluble flavoured waxing - Full hands - [DEMOGRAPHIC_DATA] (₹450)" at bounding box center [200, 329] width 293 height 25
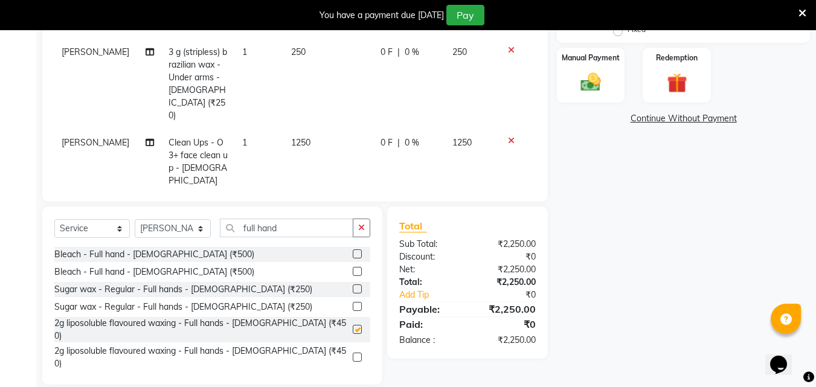
checkbox input "false"
click at [595, 81] on img at bounding box center [591, 82] width 34 height 24
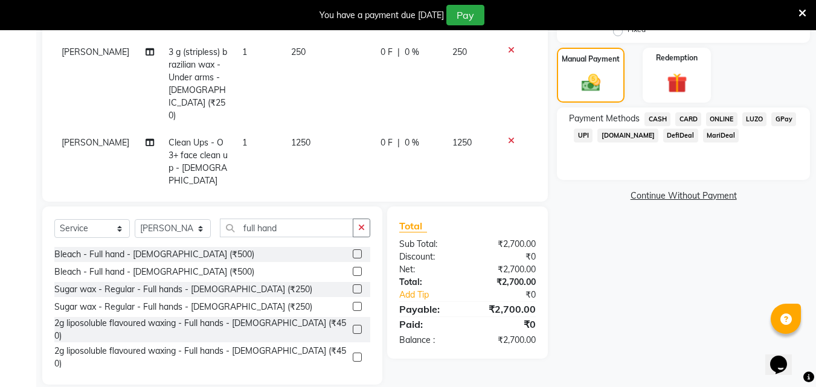
click at [723, 110] on div "Payment Methods CASH CARD ONLINE LUZO GPay UPI [DOMAIN_NAME] DefiDeal MariDeal" at bounding box center [683, 143] width 253 height 72
click at [716, 117] on span "ONLINE" at bounding box center [721, 119] width 31 height 14
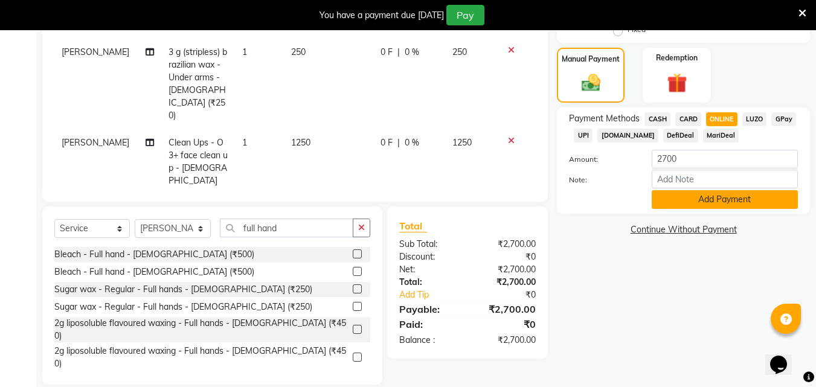
click at [726, 199] on button "Add Payment" at bounding box center [724, 199] width 146 height 19
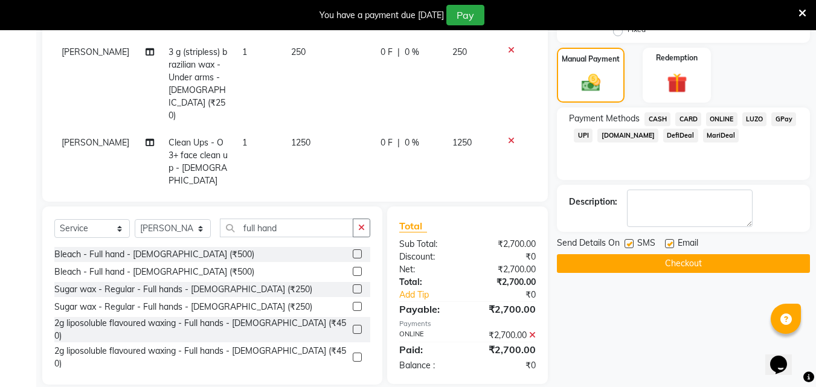
click at [630, 241] on label at bounding box center [628, 243] width 9 height 9
click at [630, 241] on input "checkbox" at bounding box center [628, 244] width 8 height 8
checkbox input "false"
click at [630, 250] on div at bounding box center [628, 245] width 8 height 13
click at [632, 259] on button "Checkout" at bounding box center [683, 263] width 253 height 19
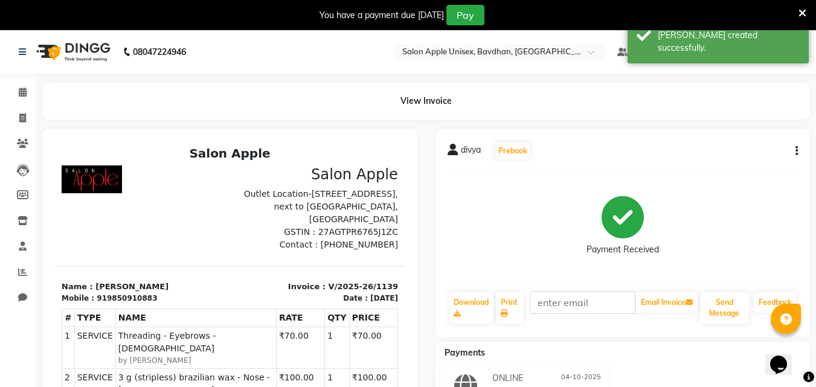
click at [32, 129] on li "Invoice" at bounding box center [18, 119] width 36 height 26
drag, startPoint x: 21, startPoint y: 115, endPoint x: 30, endPoint y: 117, distance: 9.2
click at [22, 115] on icon at bounding box center [22, 118] width 7 height 9
select select "service"
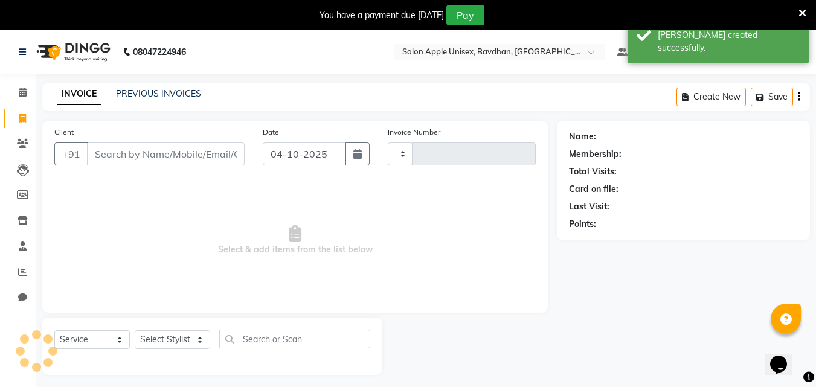
scroll to position [30, 0]
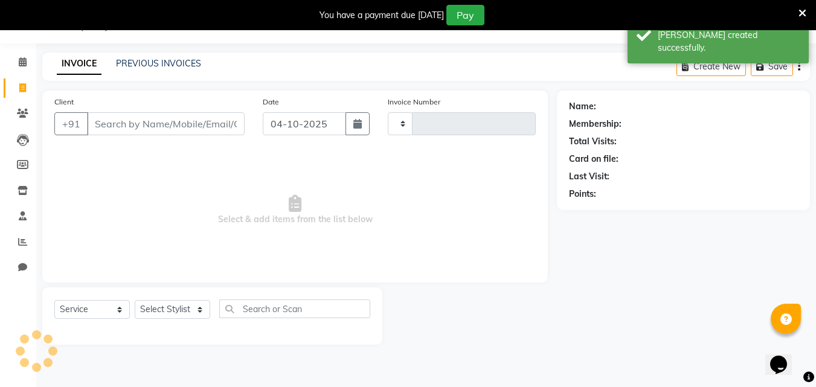
type input "1140"
select select "474"
select select "14344"
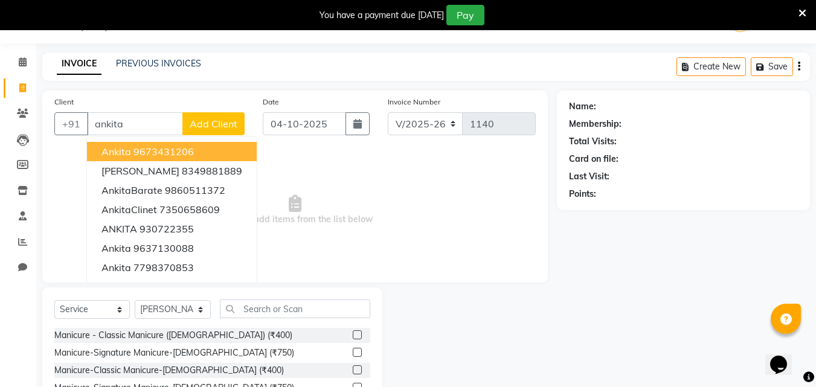
drag, startPoint x: 529, startPoint y: 219, endPoint x: 523, endPoint y: 219, distance: 6.1
click at [529, 219] on span "Select & add items from the list below" at bounding box center [294, 210] width 481 height 121
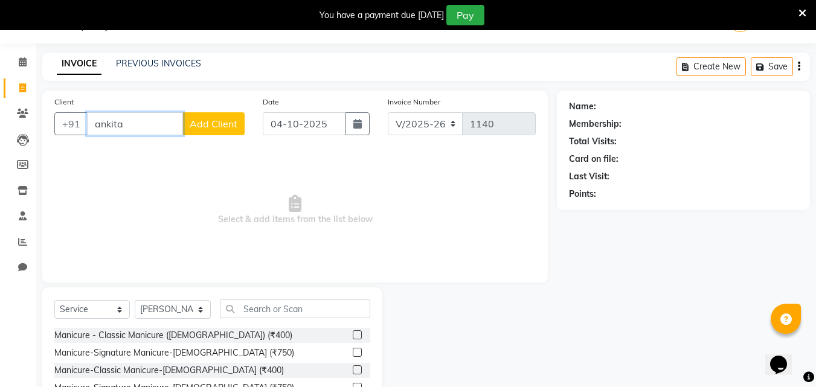
click at [129, 133] on input "ankita" at bounding box center [135, 123] width 96 height 23
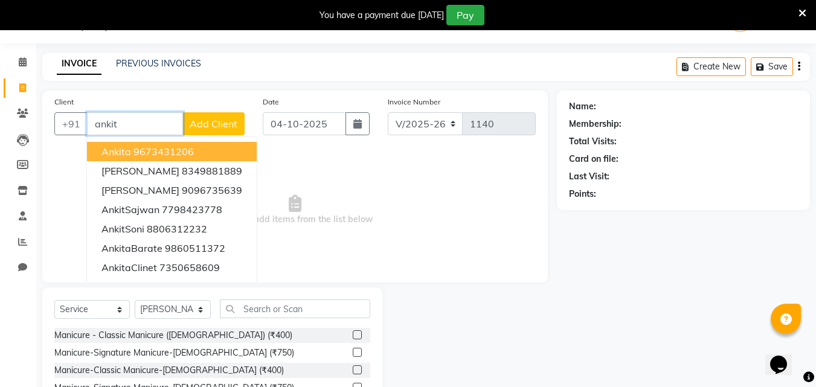
click at [162, 155] on button "[PERSON_NAME] 9673431206" at bounding box center [172, 151] width 170 height 19
type input "9673431206"
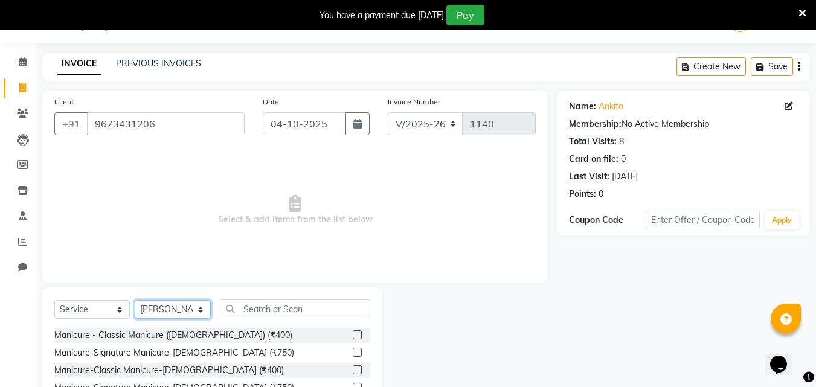
click at [179, 308] on select "Select Stylist Akash Mane [PERSON_NAME] Darshan [PERSON_NAME] More Manager [PER…" at bounding box center [173, 309] width 76 height 19
select select "71323"
click at [135, 300] on select "Select Stylist Akash Mane [PERSON_NAME] Darshan [PERSON_NAME] More Manager [PER…" at bounding box center [173, 309] width 76 height 19
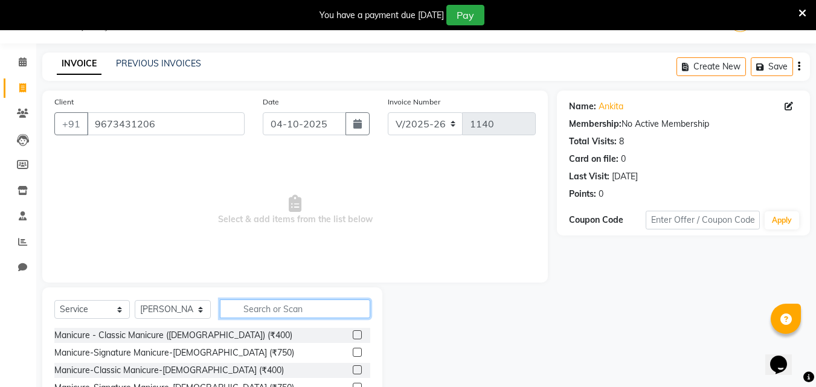
click at [262, 307] on input "text" at bounding box center [295, 308] width 150 height 19
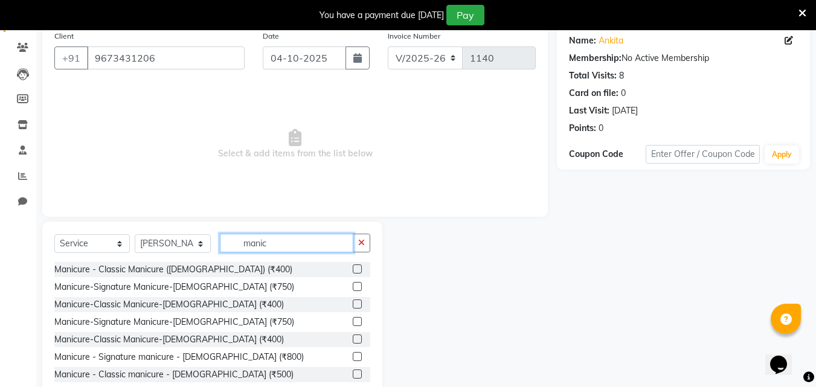
scroll to position [127, 0]
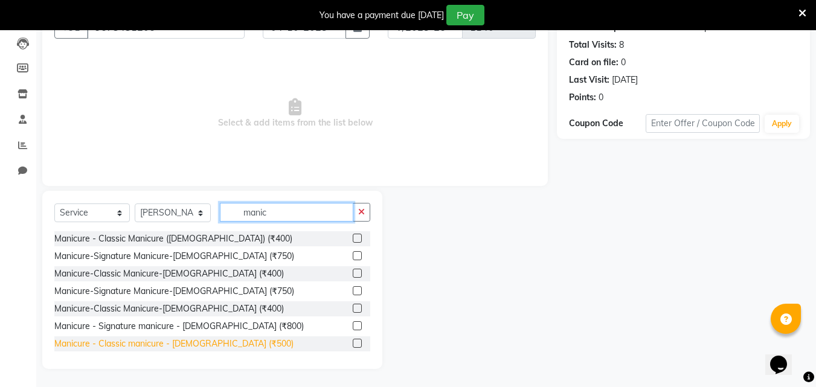
type input "manic"
click at [165, 341] on div "Manicure - Classic manicure - [DEMOGRAPHIC_DATA] (₹500)" at bounding box center [173, 343] width 239 height 13
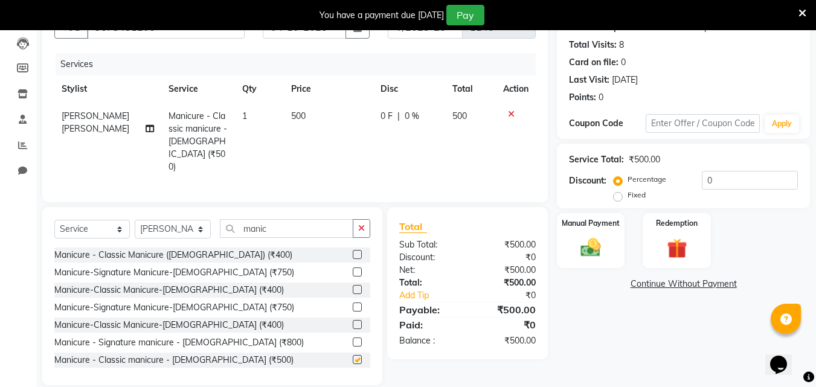
checkbox input "false"
click at [261, 223] on div "Select Service Product Membership Package Voucher Prepaid Gift Card Select Styl…" at bounding box center [212, 233] width 316 height 28
click at [264, 219] on input "manic" at bounding box center [286, 228] width 133 height 19
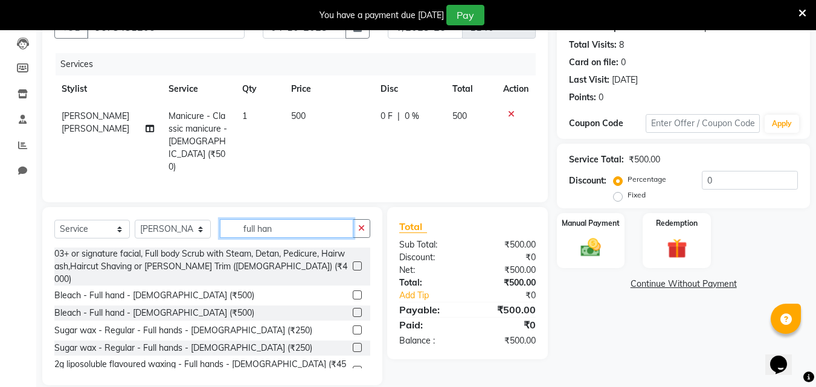
scroll to position [111, 0]
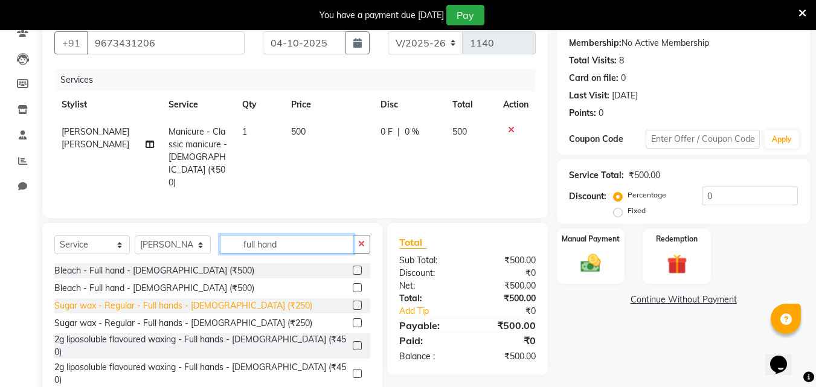
type input "full hand"
click at [174, 299] on div "Sugar wax - Regular - Full hands - [DEMOGRAPHIC_DATA] (₹250)" at bounding box center [183, 305] width 258 height 13
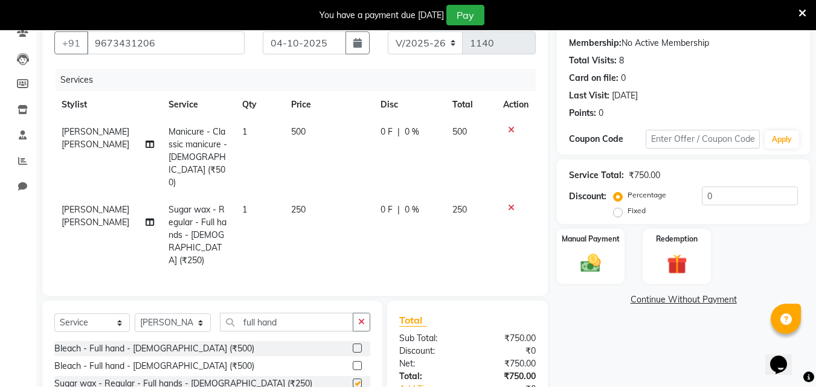
checkbox input "false"
click at [291, 313] on input "full hand" at bounding box center [286, 322] width 133 height 19
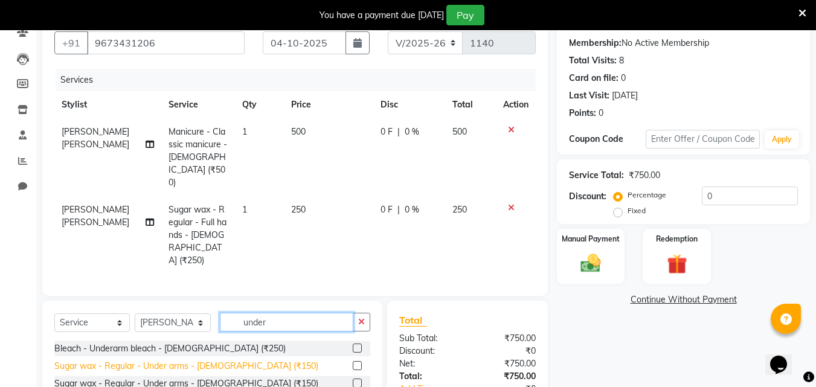
type input "under"
click at [211, 360] on div "Sugar wax - Regular - Under arms - [DEMOGRAPHIC_DATA] (₹150)" at bounding box center [186, 366] width 264 height 13
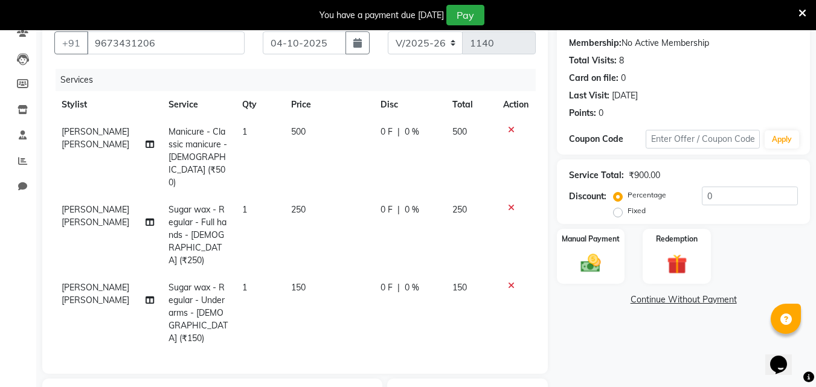
checkbox input "false"
click at [588, 251] on img at bounding box center [591, 263] width 34 height 24
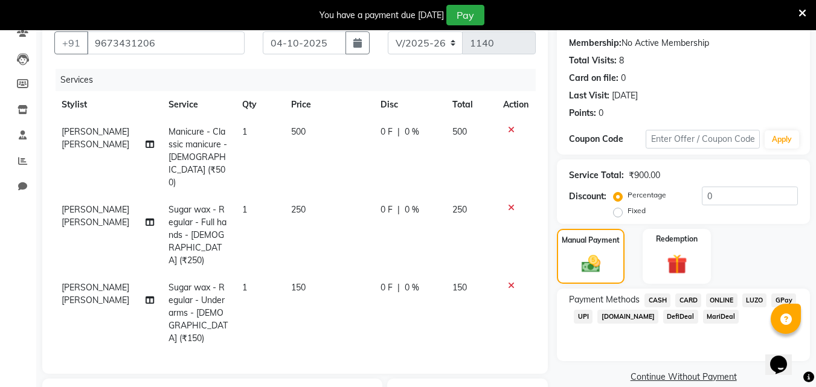
click at [708, 295] on span "ONLINE" at bounding box center [721, 300] width 31 height 14
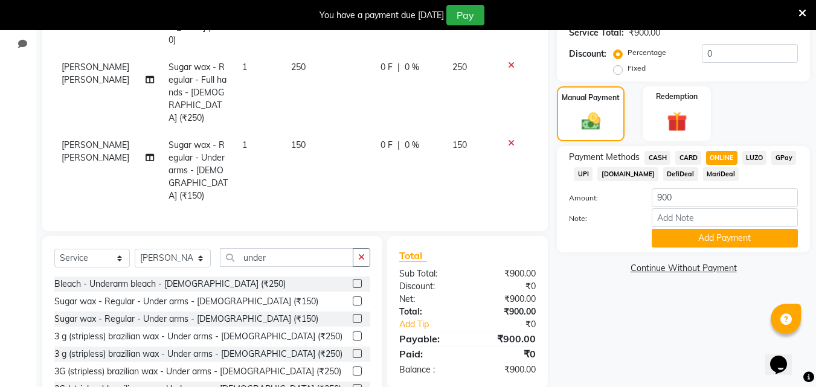
scroll to position [257, 0]
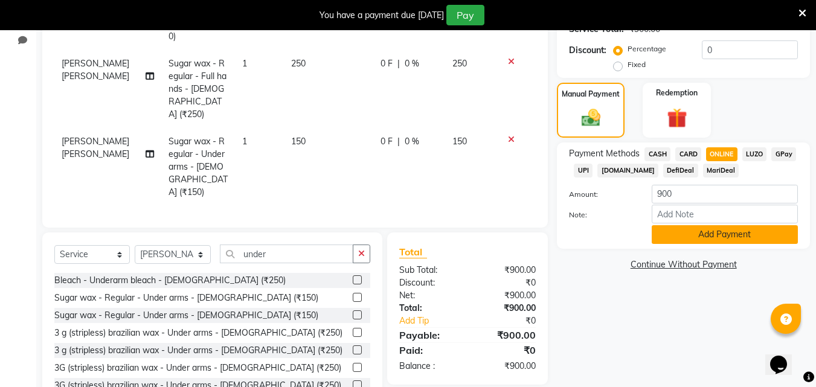
click at [702, 232] on button "Add Payment" at bounding box center [724, 234] width 146 height 19
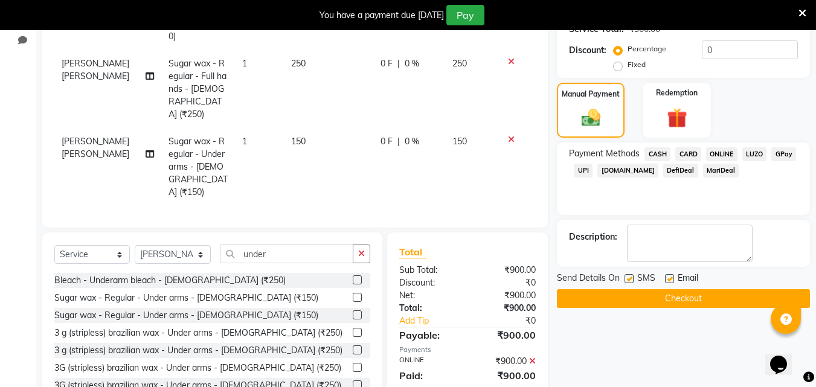
click at [631, 278] on label at bounding box center [628, 278] width 9 height 9
click at [631, 278] on input "checkbox" at bounding box center [628, 279] width 8 height 8
checkbox input "false"
click at [634, 291] on button "Checkout" at bounding box center [683, 298] width 253 height 19
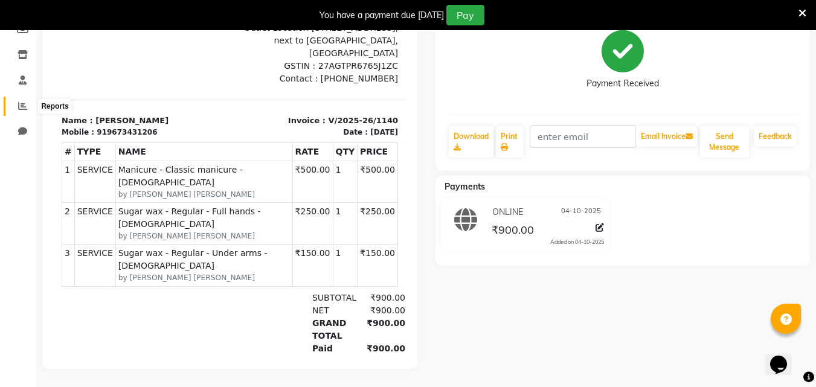
click at [15, 100] on span at bounding box center [22, 107] width 21 height 14
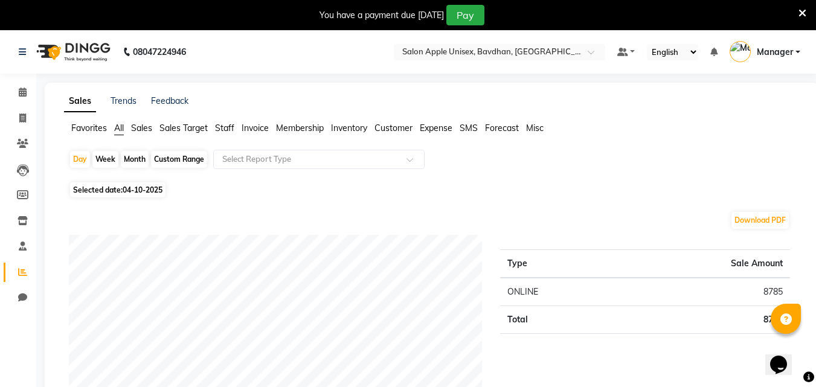
click at [139, 129] on span "Sales" at bounding box center [141, 128] width 21 height 11
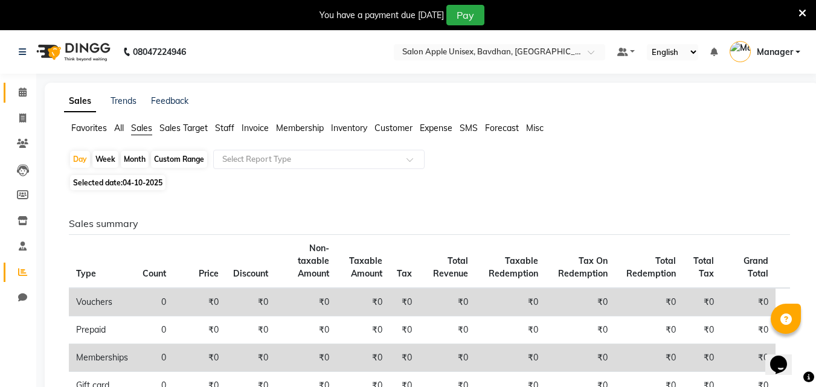
click at [11, 94] on link "Calendar" at bounding box center [18, 93] width 29 height 20
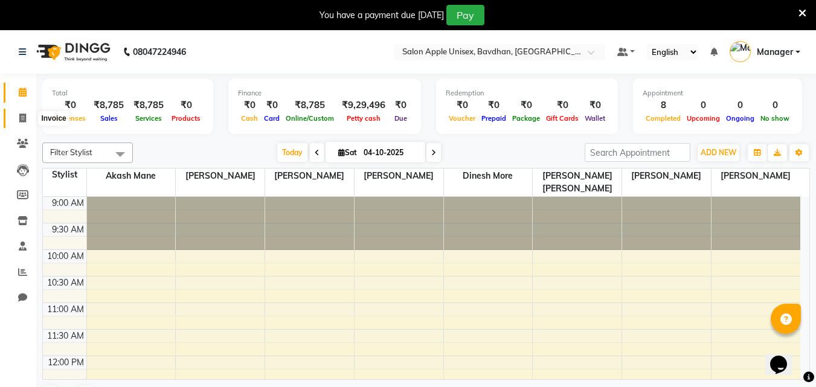
click at [24, 123] on span at bounding box center [22, 119] width 21 height 14
select select "service"
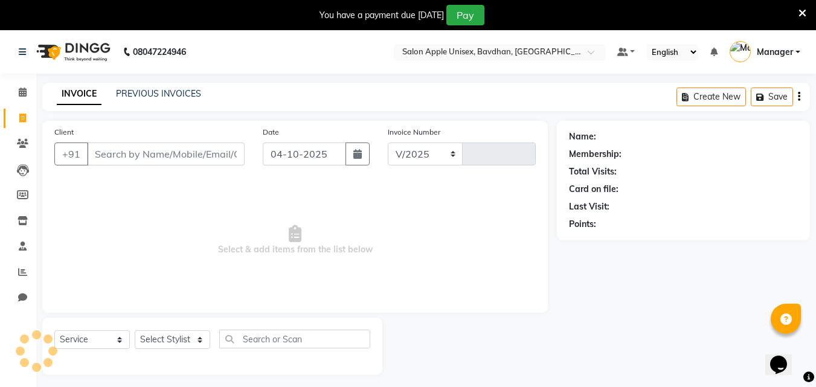
select select "474"
type input "1141"
click at [137, 159] on input "Client" at bounding box center [166, 153] width 158 height 23
select select "14344"
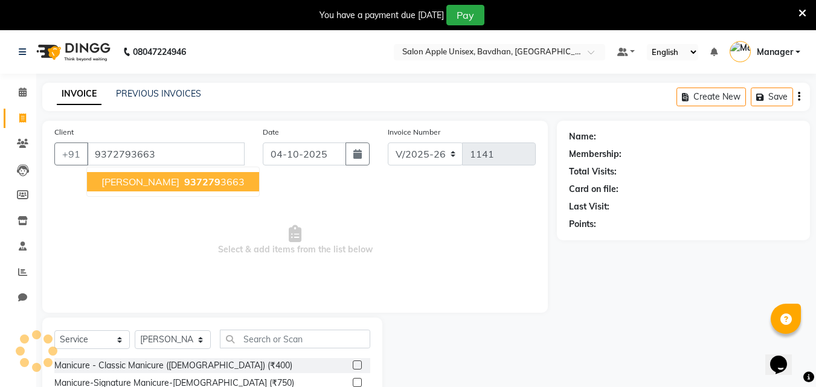
type input "9372793663"
select select "1: Object"
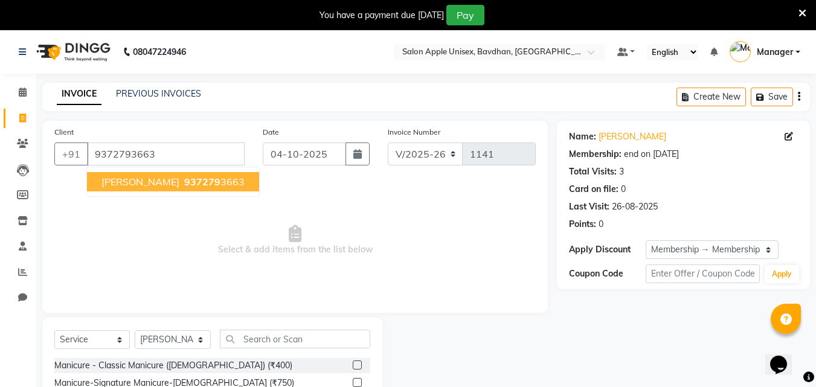
click at [140, 184] on span "[PERSON_NAME]" at bounding box center [140, 182] width 78 height 12
select select "1: Object"
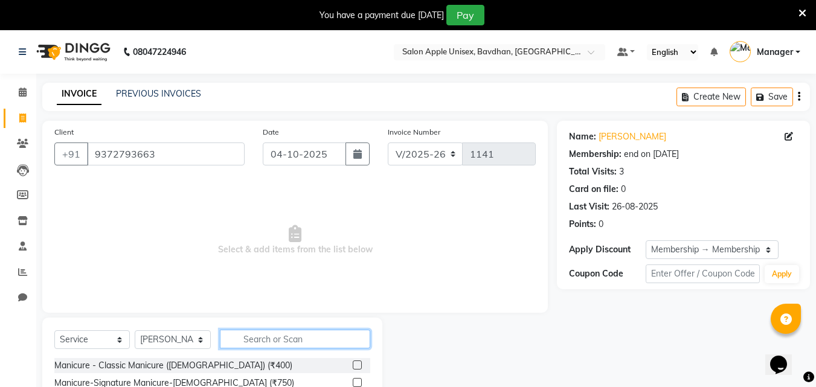
click at [331, 337] on input "text" at bounding box center [295, 339] width 150 height 19
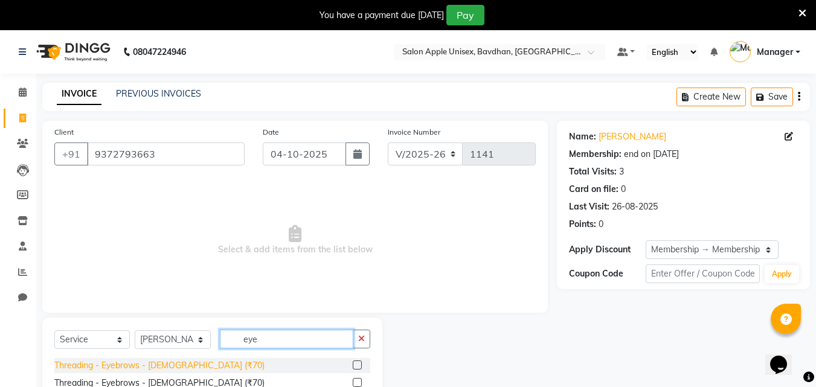
type input "eye"
drag, startPoint x: 130, startPoint y: 365, endPoint x: 170, endPoint y: 365, distance: 39.9
click at [130, 364] on div "Threading - Eyebrows - [DEMOGRAPHIC_DATA] (₹70)" at bounding box center [159, 365] width 210 height 13
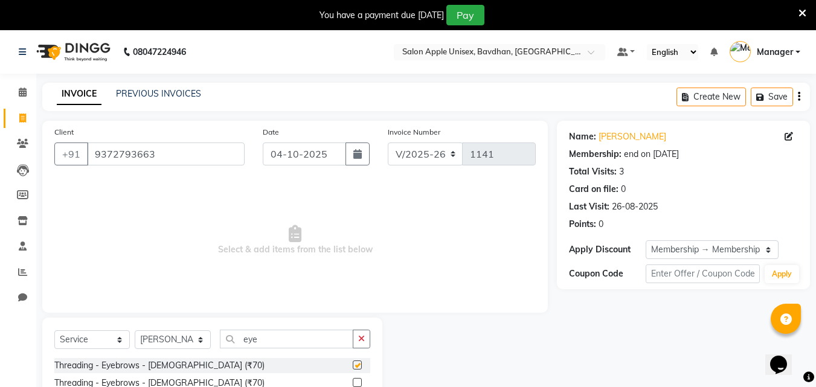
checkbox input "false"
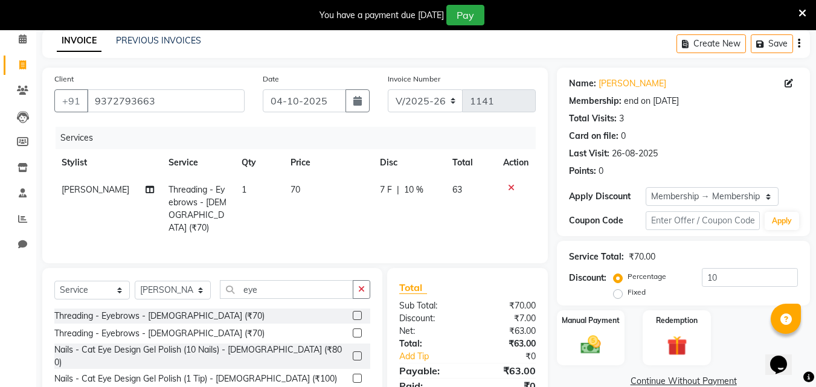
scroll to position [101, 0]
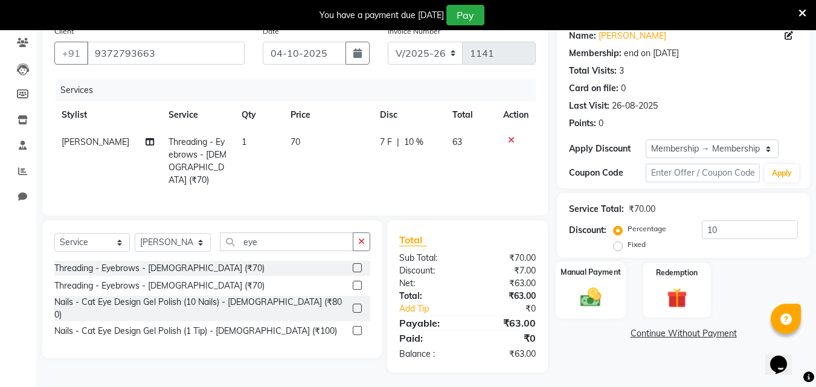
click at [599, 298] on img at bounding box center [591, 297] width 34 height 24
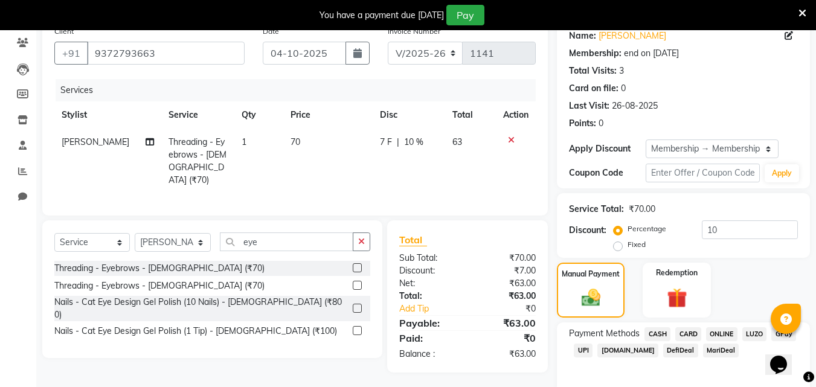
drag, startPoint x: 732, startPoint y: 336, endPoint x: 720, endPoint y: 337, distance: 11.5
click at [730, 336] on span "ONLINE" at bounding box center [721, 334] width 31 height 14
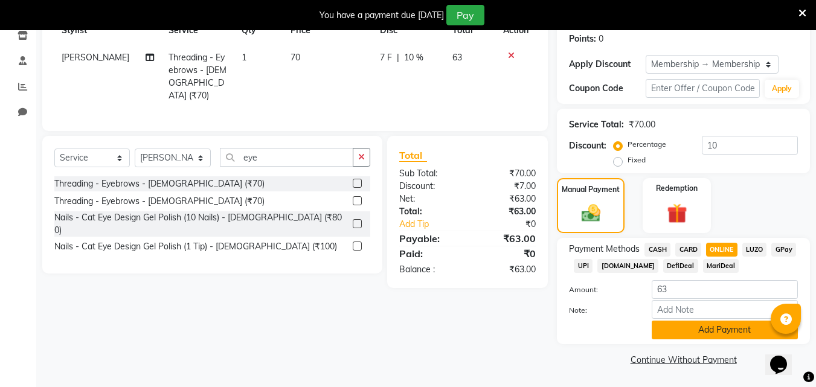
drag, startPoint x: 710, startPoint y: 339, endPoint x: 692, endPoint y: 336, distance: 17.9
click at [707, 339] on div "Payment Methods CASH CARD ONLINE LUZO GPay UPI [DOMAIN_NAME] DefiDeal MariDeal …" at bounding box center [683, 291] width 253 height 106
click at [691, 336] on button "Add Payment" at bounding box center [724, 330] width 146 height 19
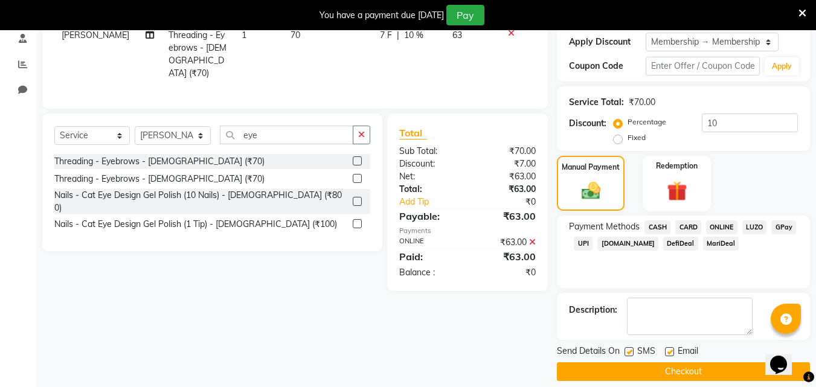
scroll to position [220, 0]
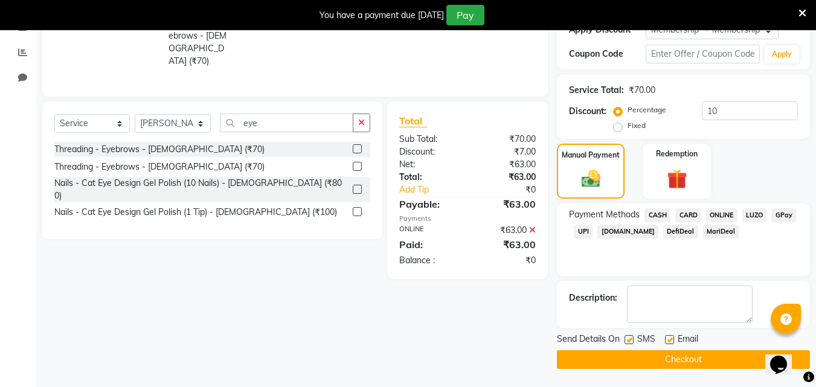
drag, startPoint x: 674, startPoint y: 351, endPoint x: 674, endPoint y: 357, distance: 6.1
click at [674, 357] on button "Checkout" at bounding box center [683, 359] width 253 height 19
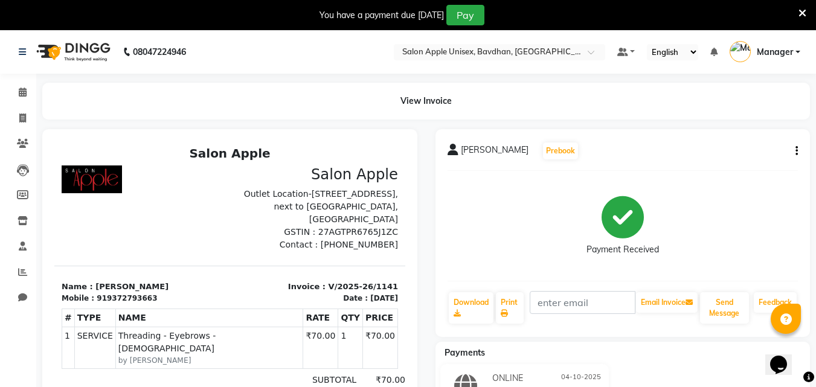
click at [776, 44] on link "Manager" at bounding box center [764, 52] width 71 height 20
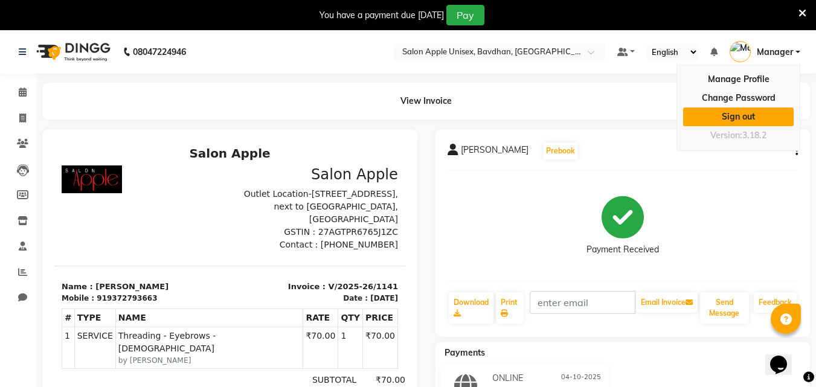
click at [731, 114] on link "Sign out" at bounding box center [738, 116] width 110 height 19
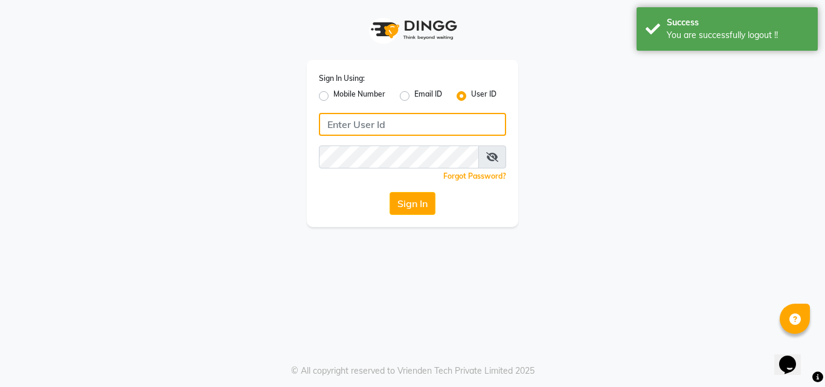
type input "8390773311"
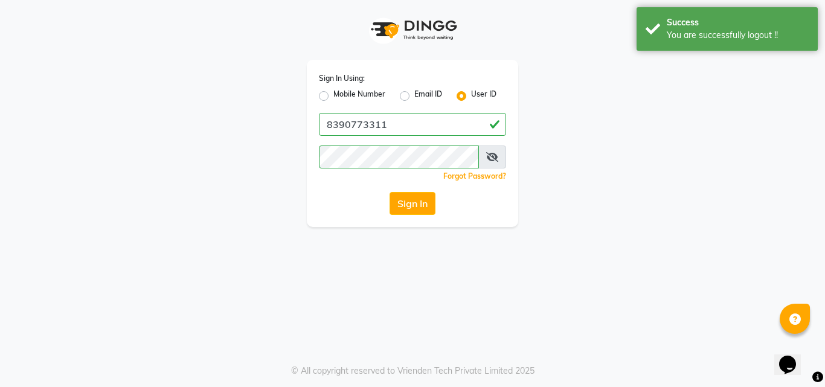
click at [333, 99] on label "Mobile Number" at bounding box center [359, 96] width 52 height 14
click at [333, 97] on input "Mobile Number" at bounding box center [337, 93] width 8 height 8
radio input "true"
radio input "false"
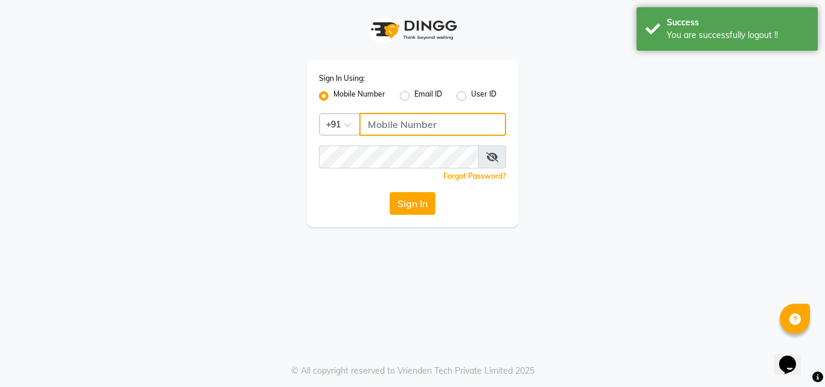
click at [385, 126] on input "Username" at bounding box center [432, 124] width 147 height 23
type input "8380863336"
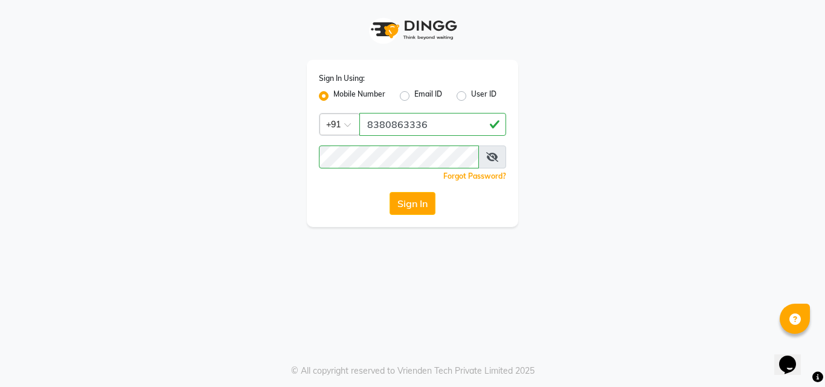
drag, startPoint x: 143, startPoint y: 237, endPoint x: 248, endPoint y: 221, distance: 106.2
click at [143, 237] on div "Sign In Using: Mobile Number Email ID User ID Country Code × [PHONE_NUMBER] Rem…" at bounding box center [412, 193] width 825 height 387
click at [413, 206] on button "Sign In" at bounding box center [412, 203] width 46 height 23
